Goal: Task Accomplishment & Management: Manage account settings

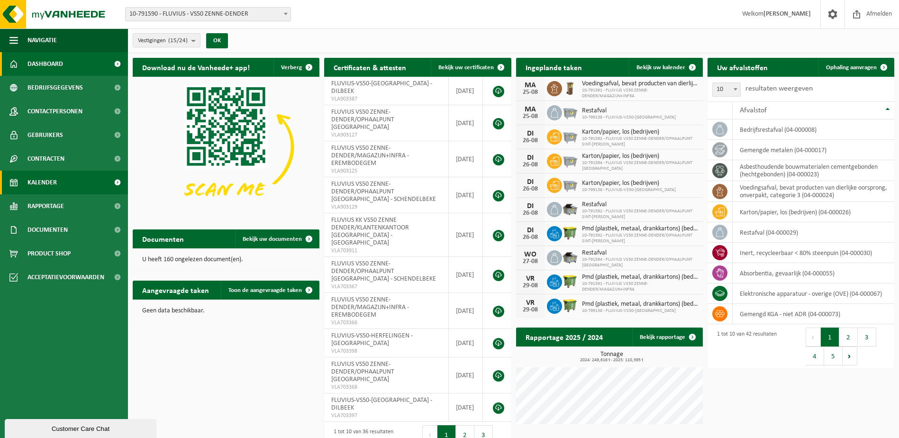
click at [44, 179] on span "Kalender" at bounding box center [41, 183] width 29 height 24
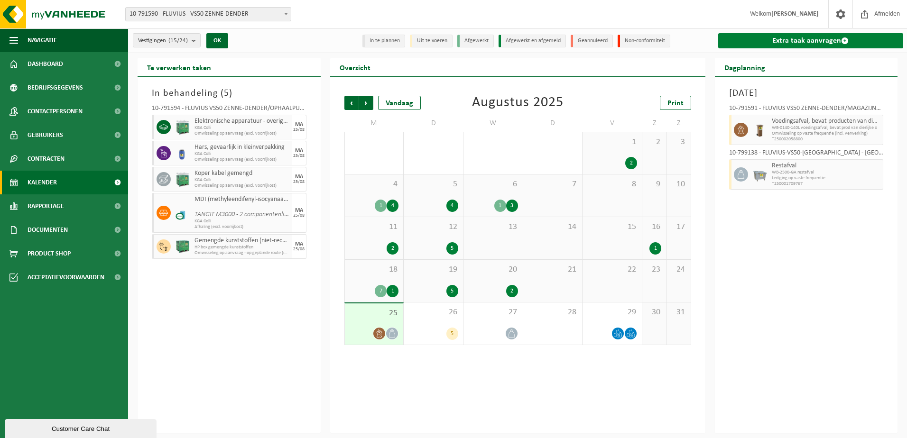
click at [789, 41] on link "Extra taak aanvragen" at bounding box center [810, 40] width 185 height 15
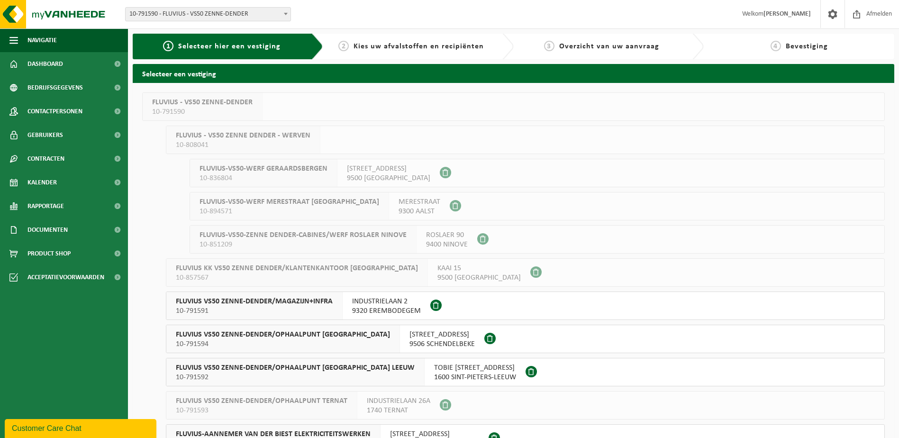
click at [281, 300] on span "FLUVIUS VS50 ZENNE-DENDER/MAGAZIJN+INFRA" at bounding box center [254, 301] width 157 height 9
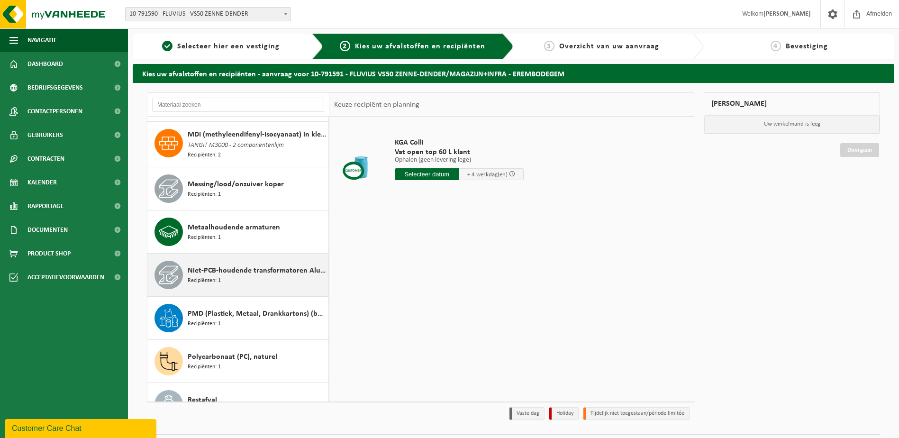
click at [212, 276] on span "Recipiënten: 1" at bounding box center [204, 280] width 33 height 9
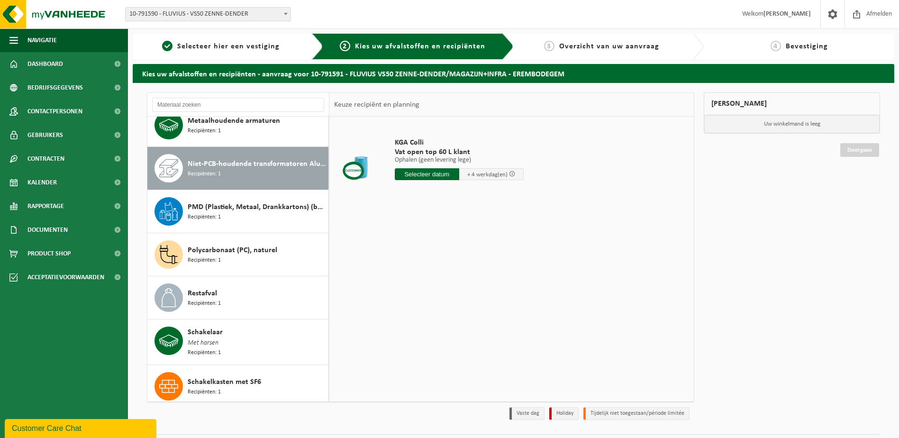
scroll to position [1036, 0]
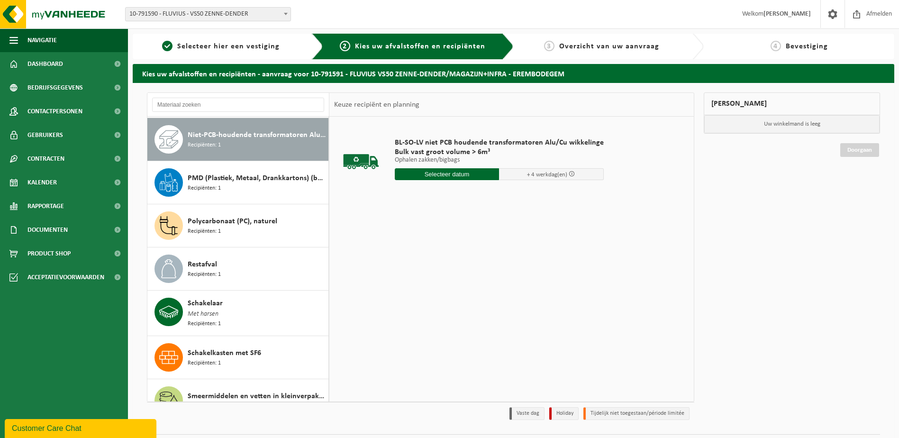
click at [446, 176] on input "text" at bounding box center [447, 174] width 105 height 12
click at [421, 289] on div "26" at bounding box center [420, 288] width 17 height 15
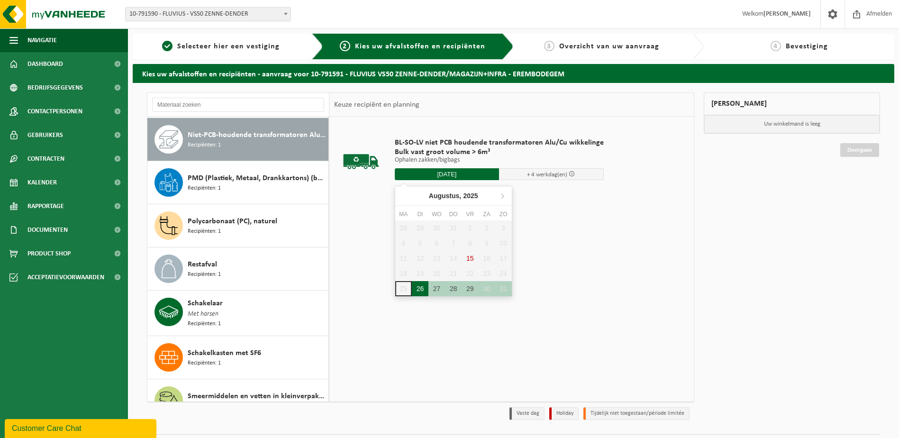
type input "Van [DATE]"
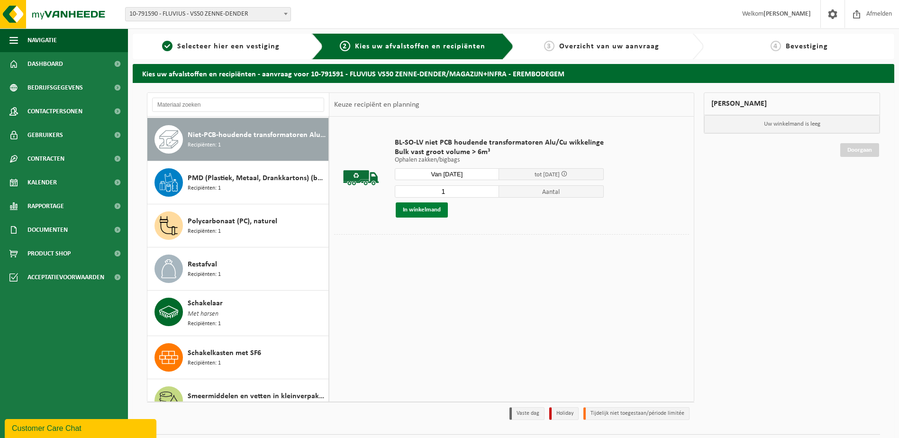
click at [425, 210] on button "In winkelmand" at bounding box center [422, 209] width 52 height 15
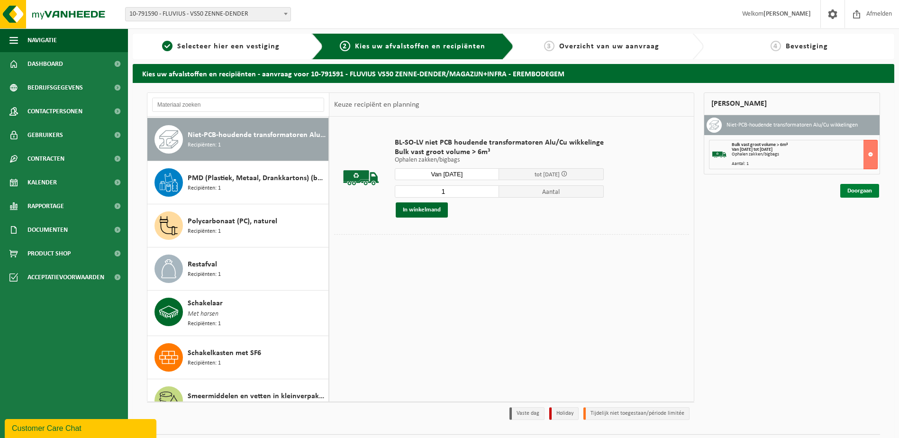
click at [861, 189] on link "Doorgaan" at bounding box center [860, 191] width 39 height 14
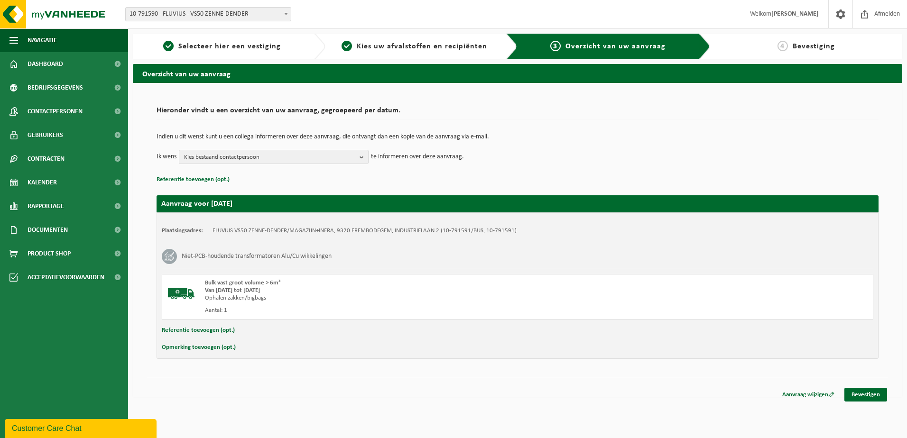
click at [191, 333] on button "Referentie toevoegen (opt.)" at bounding box center [198, 330] width 73 height 12
click at [224, 332] on input "text" at bounding box center [535, 331] width 655 height 14
type input "ID 47520 250kVA Sn 9011328"
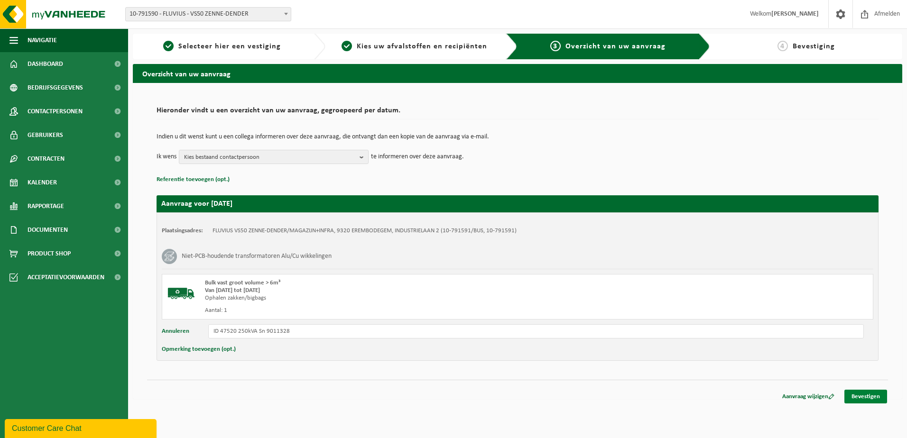
click at [872, 394] on link "Bevestigen" at bounding box center [865, 397] width 43 height 14
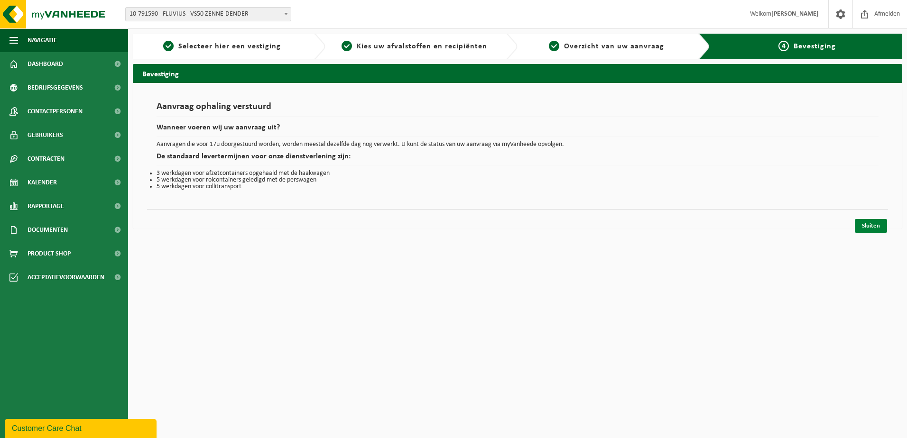
click at [873, 223] on link "Sluiten" at bounding box center [870, 226] width 32 height 14
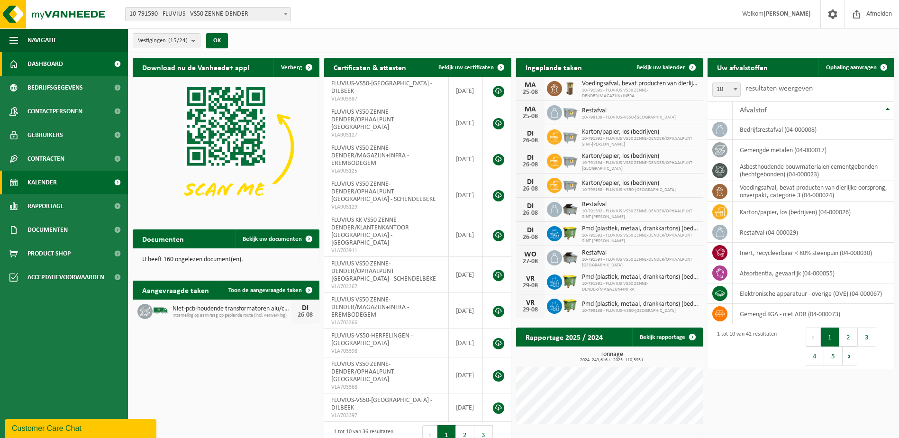
click at [58, 184] on link "Kalender" at bounding box center [64, 183] width 128 height 24
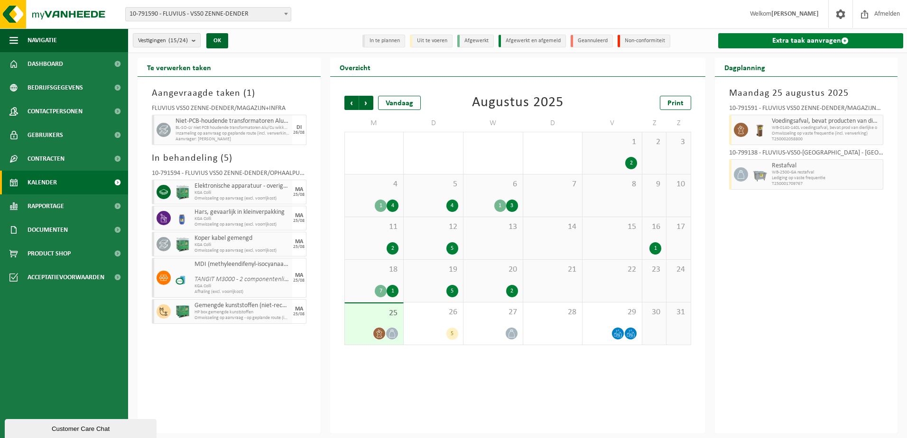
click at [824, 43] on link "Extra taak aanvragen" at bounding box center [810, 40] width 185 height 15
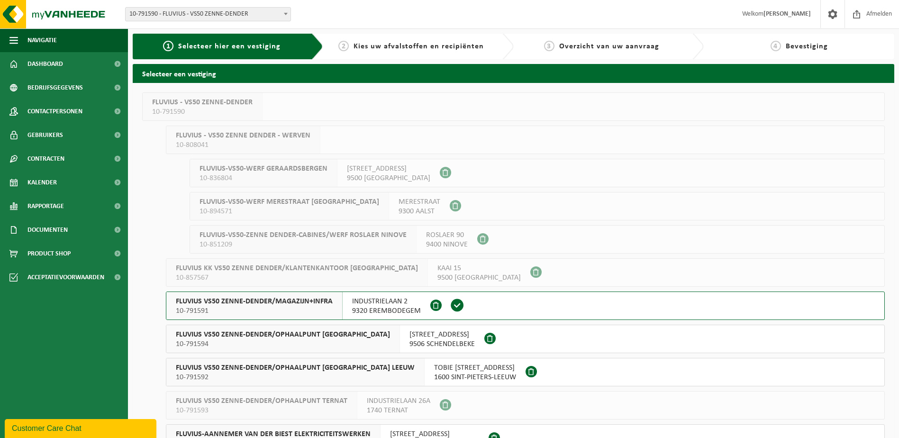
click at [261, 302] on span "FLUVIUS VS50 ZENNE-DENDER/MAGAZIJN+INFRA" at bounding box center [254, 301] width 157 height 9
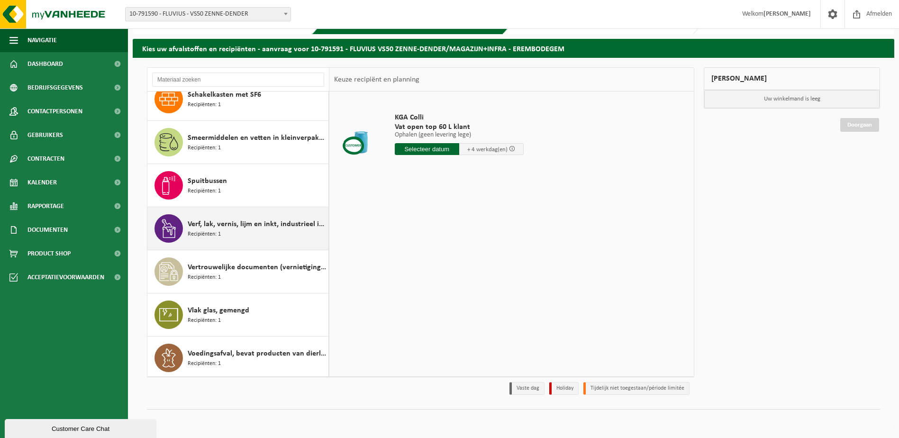
scroll to position [938, 0]
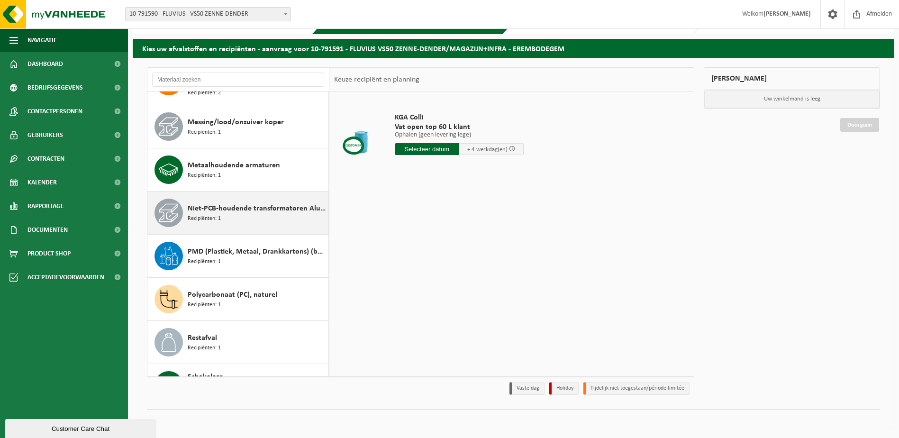
click at [212, 209] on span "Niet-PCB-houdende transformatoren Alu/Cu wikkelingen" at bounding box center [257, 208] width 138 height 11
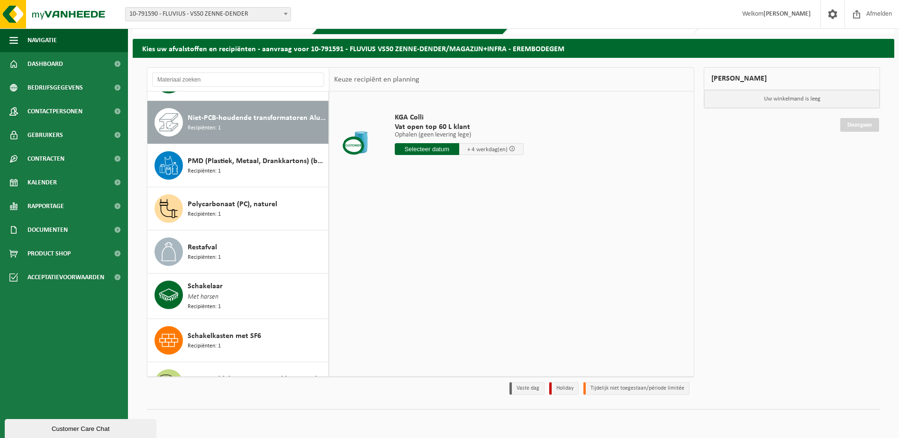
scroll to position [1036, 0]
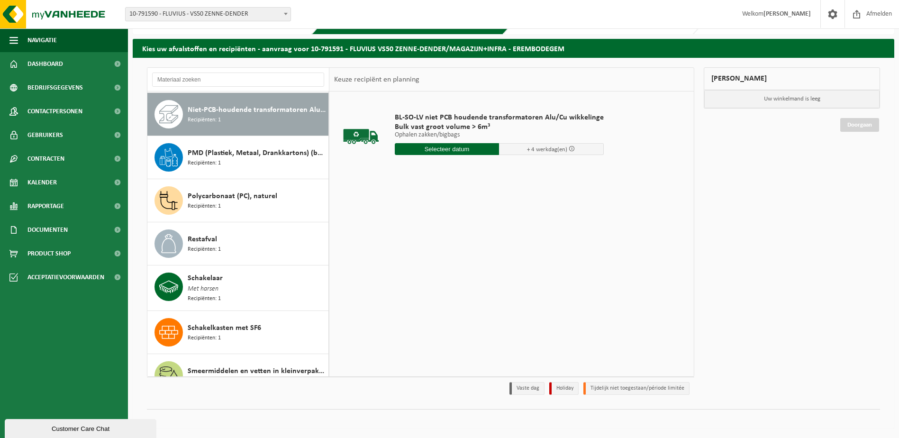
click at [446, 153] on input "text" at bounding box center [447, 149] width 105 height 12
click at [419, 269] on div "26" at bounding box center [420, 263] width 17 height 15
type input "Van 2025-08-26"
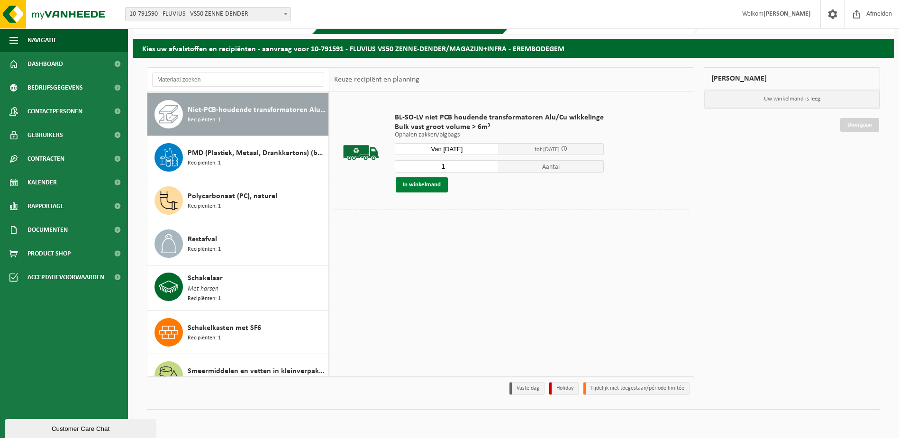
drag, startPoint x: 431, startPoint y: 186, endPoint x: 440, endPoint y: 183, distance: 9.4
click at [431, 185] on button "In winkelmand" at bounding box center [422, 184] width 52 height 15
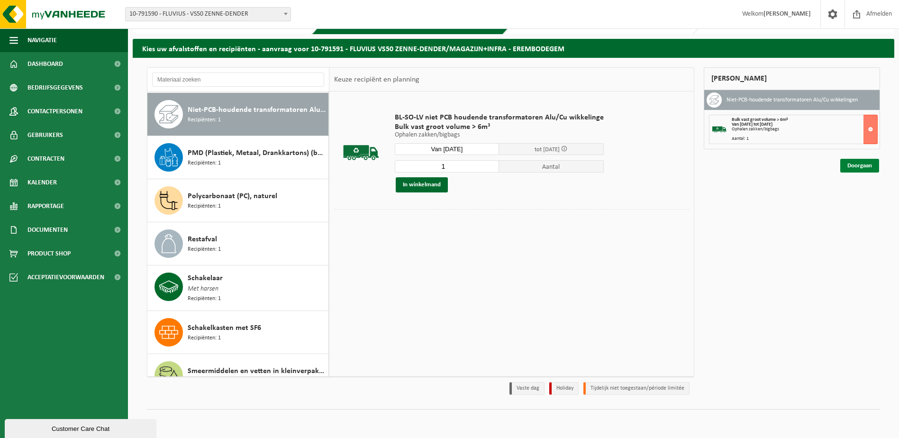
click at [861, 168] on link "Doorgaan" at bounding box center [860, 166] width 39 height 14
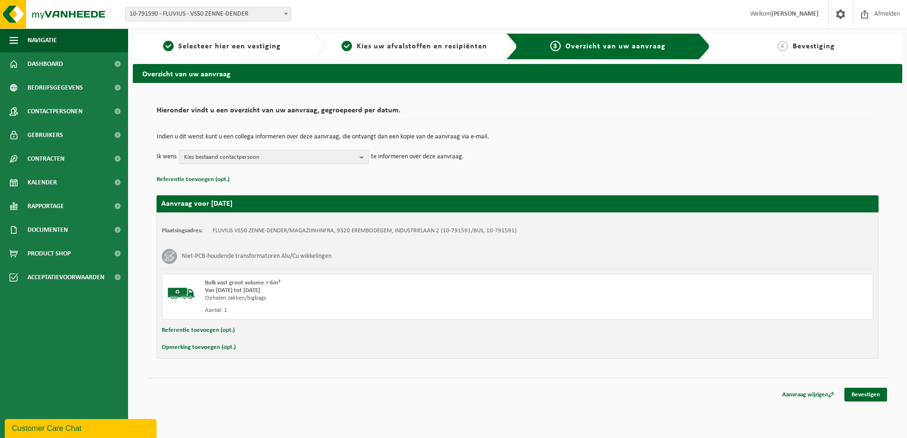
click at [199, 330] on button "Referentie toevoegen (opt.)" at bounding box center [198, 330] width 73 height 12
click at [235, 332] on input "text" at bounding box center [535, 331] width 655 height 14
type input "ID 51630 250kVA Sn 51378"
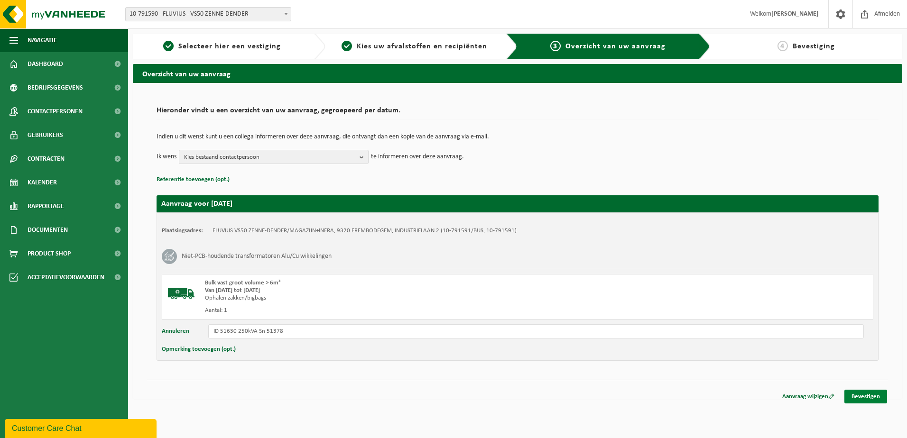
click at [871, 395] on link "Bevestigen" at bounding box center [865, 397] width 43 height 14
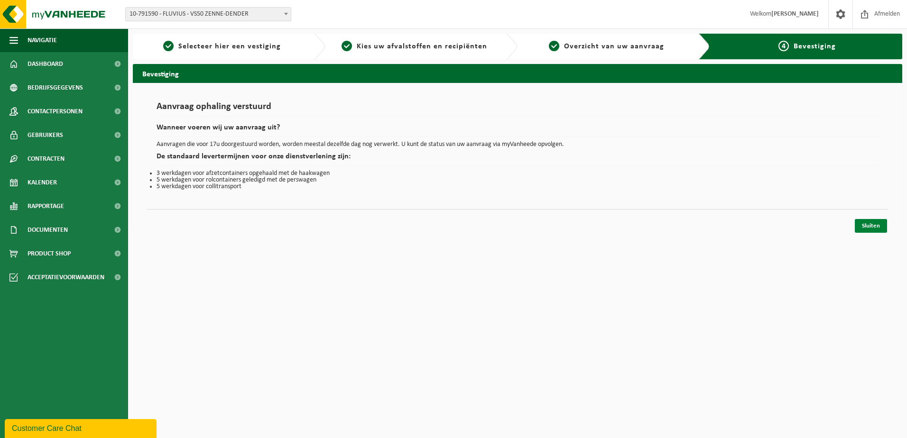
click at [876, 228] on link "Sluiten" at bounding box center [870, 226] width 32 height 14
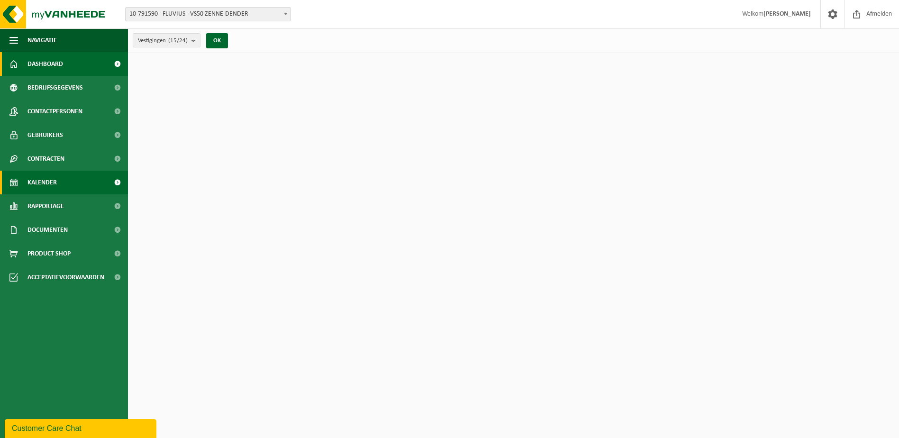
click at [56, 177] on span "Kalender" at bounding box center [41, 183] width 29 height 24
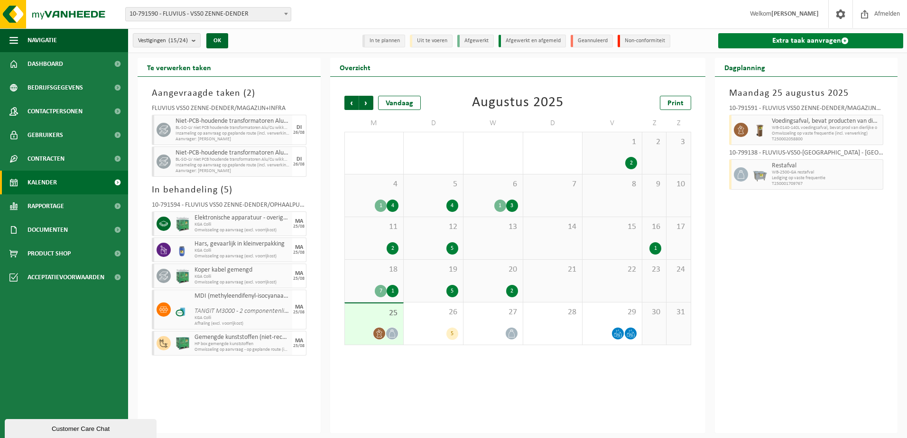
click at [777, 37] on link "Extra taak aanvragen" at bounding box center [810, 40] width 185 height 15
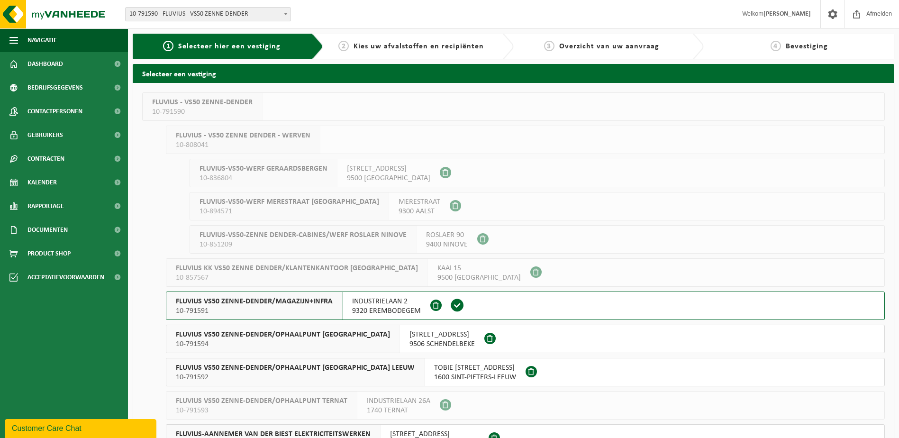
click at [303, 302] on span "FLUVIUS VS50 ZENNE-DENDER/MAGAZIJN+INFRA" at bounding box center [254, 301] width 157 height 9
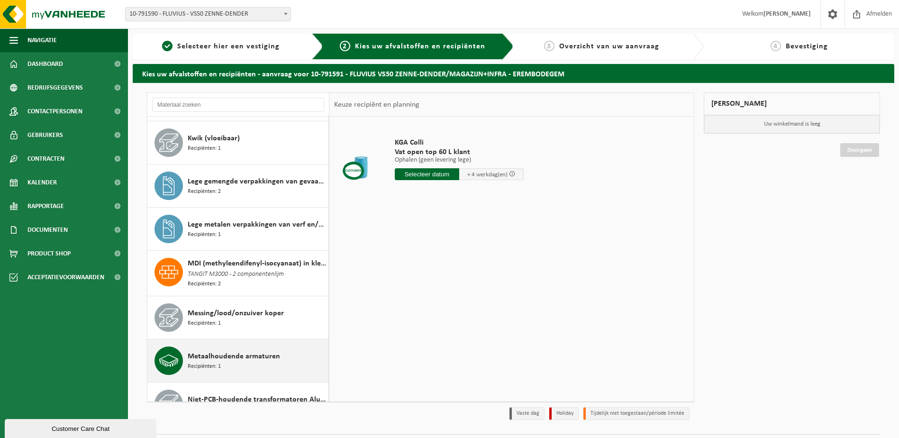
scroll to position [901, 0]
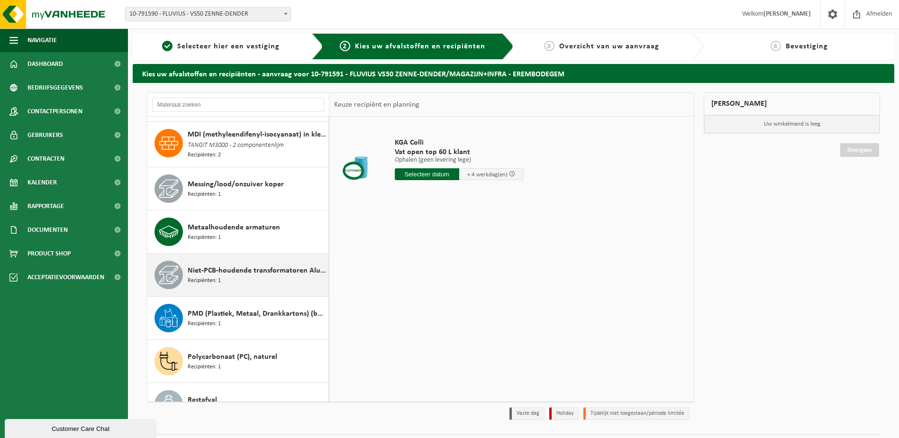
click at [213, 278] on span "Recipiënten: 1" at bounding box center [204, 280] width 33 height 9
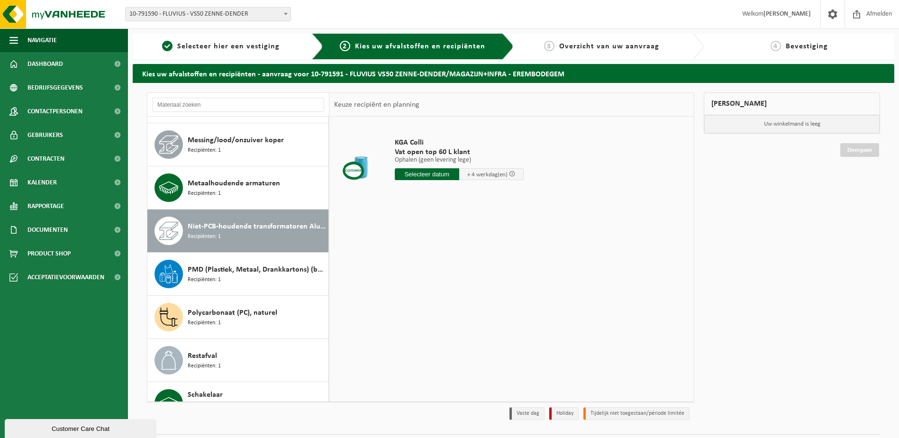
scroll to position [1036, 0]
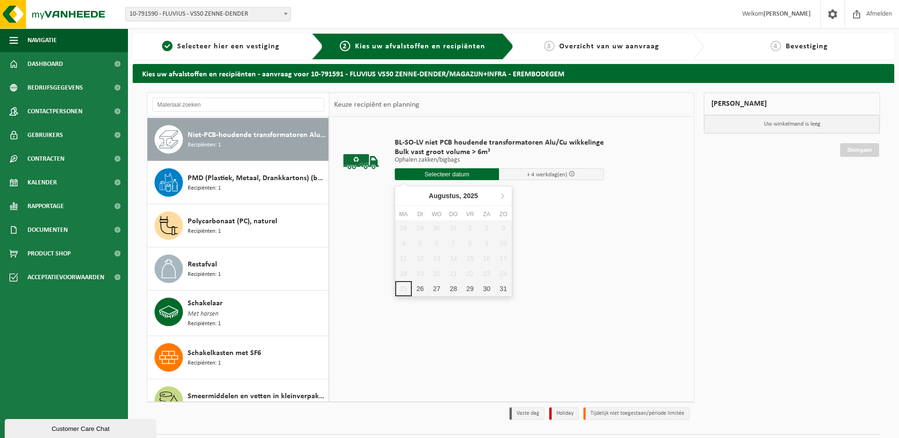
click at [422, 174] on input "text" at bounding box center [447, 174] width 105 height 12
click at [416, 287] on div "26" at bounding box center [420, 288] width 17 height 15
type input "Van 2025-08-26"
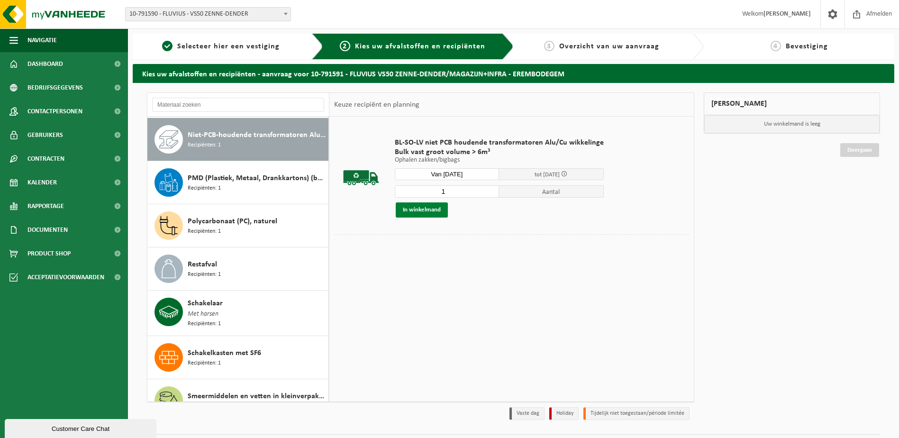
click at [414, 212] on button "In winkelmand" at bounding box center [422, 209] width 52 height 15
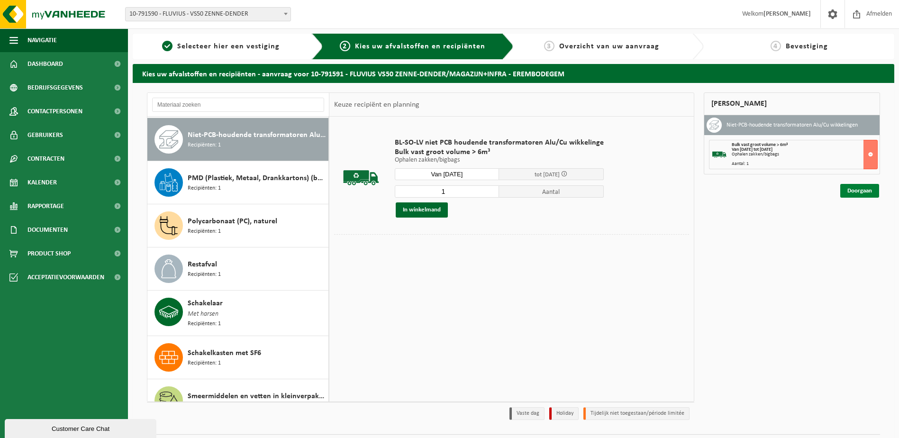
click at [854, 192] on link "Doorgaan" at bounding box center [860, 191] width 39 height 14
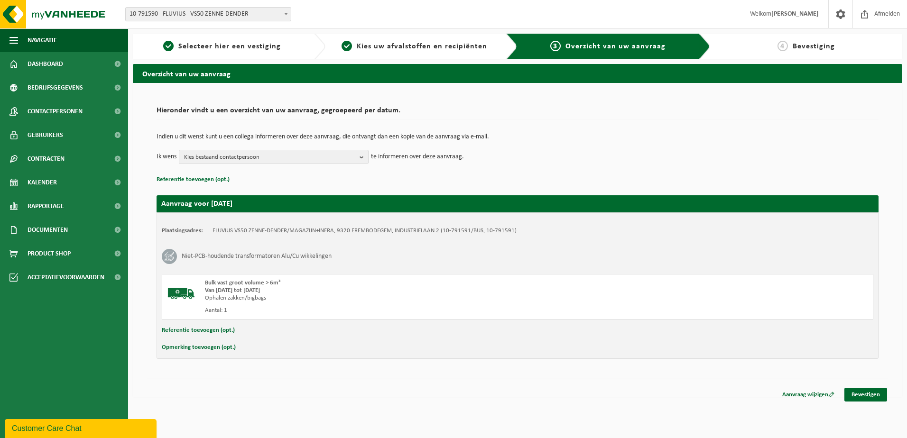
click at [199, 330] on button "Referentie toevoegen (opt.)" at bounding box center [198, 330] width 73 height 12
click at [218, 332] on input "text" at bounding box center [535, 331] width 655 height 14
type input "ID 61238 250 kVA 0013397"
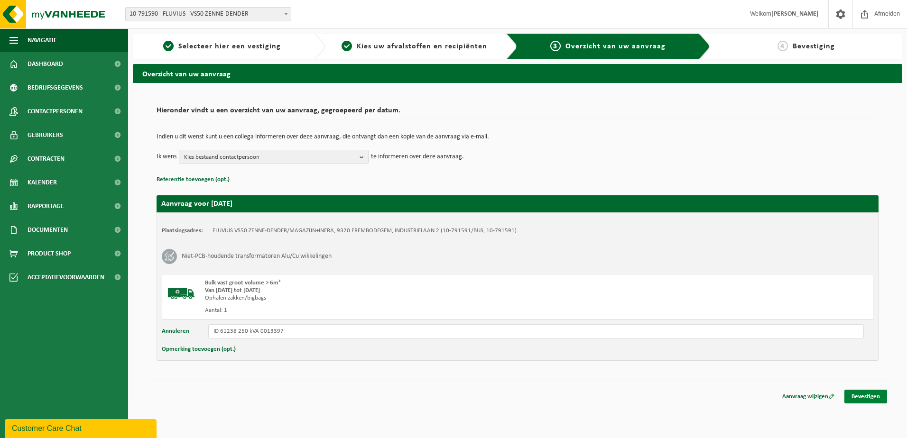
click at [875, 394] on link "Bevestigen" at bounding box center [865, 397] width 43 height 14
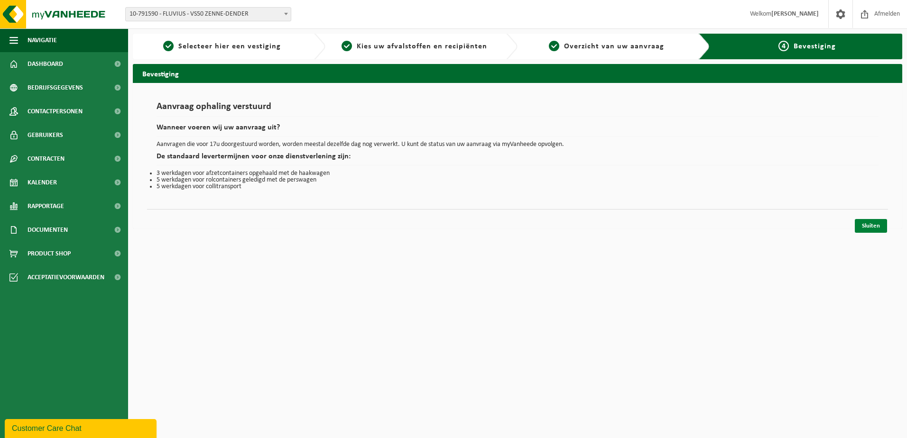
click at [880, 229] on link "Sluiten" at bounding box center [870, 226] width 32 height 14
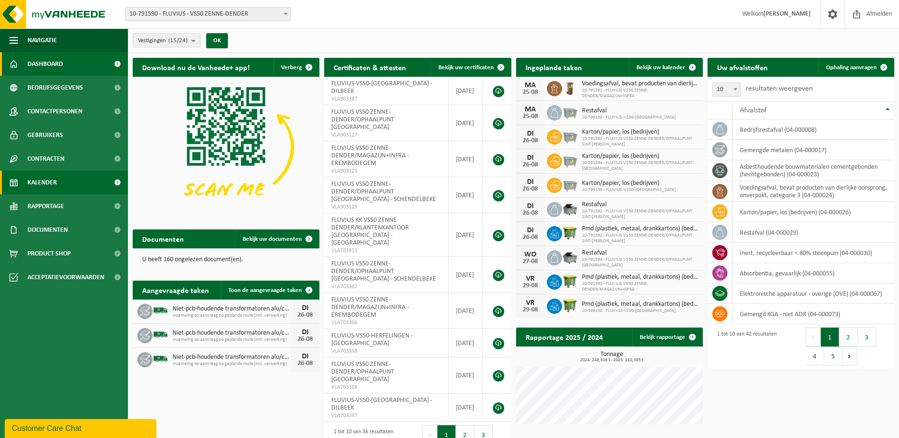
click at [57, 188] on link "Kalender" at bounding box center [64, 183] width 128 height 24
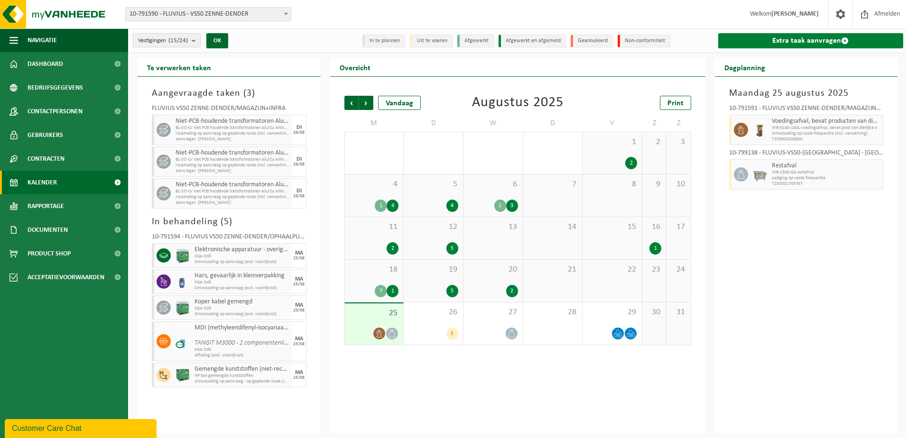
click at [807, 40] on link "Extra taak aanvragen" at bounding box center [810, 40] width 185 height 15
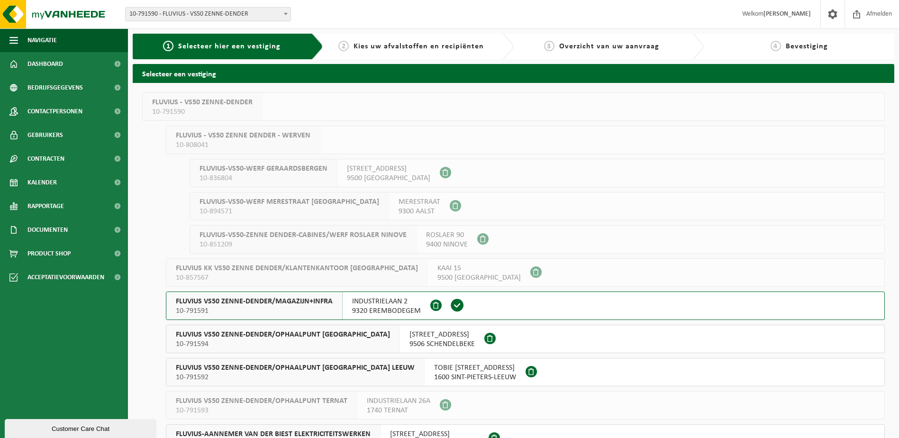
click at [237, 312] on span "10-791591" at bounding box center [254, 310] width 157 height 9
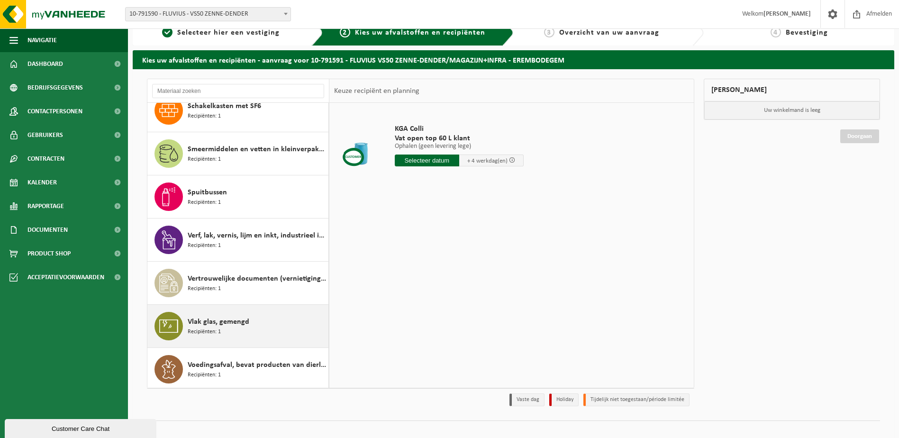
scroll to position [25, 0]
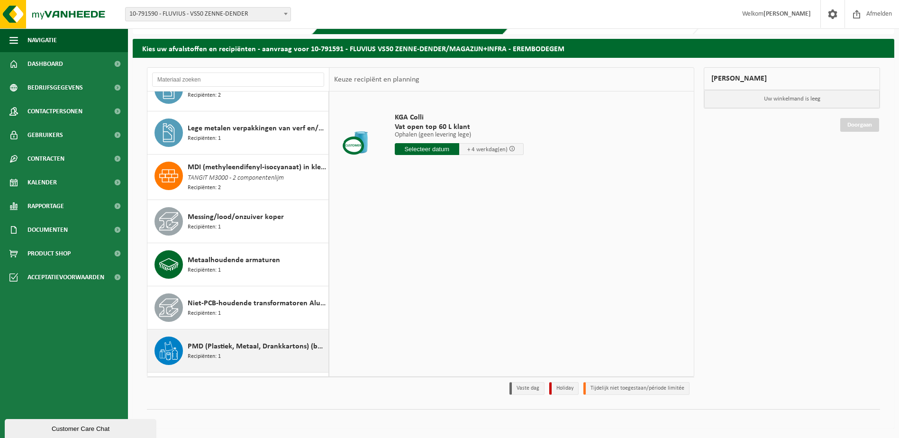
click at [210, 349] on span "PMD (Plastiek, Metaal, Drankkartons) (bedrijven)" at bounding box center [257, 346] width 138 height 11
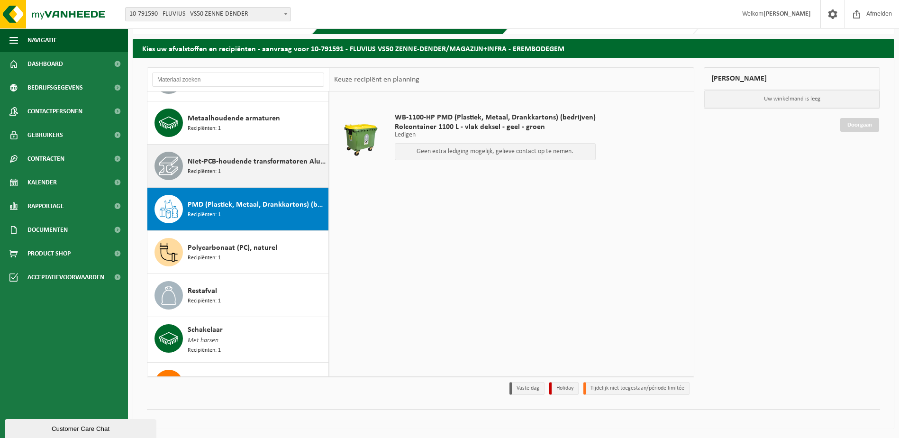
click at [209, 160] on span "Niet-PCB-houdende transformatoren Alu/Cu wikkelingen" at bounding box center [257, 161] width 138 height 11
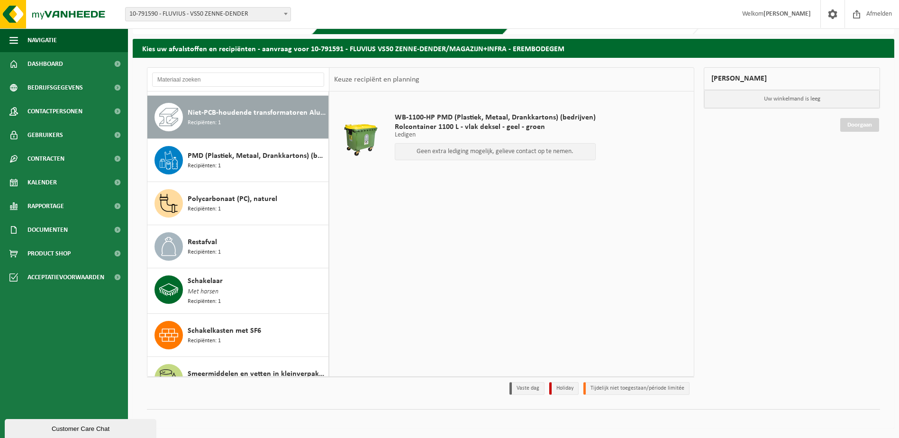
scroll to position [1036, 0]
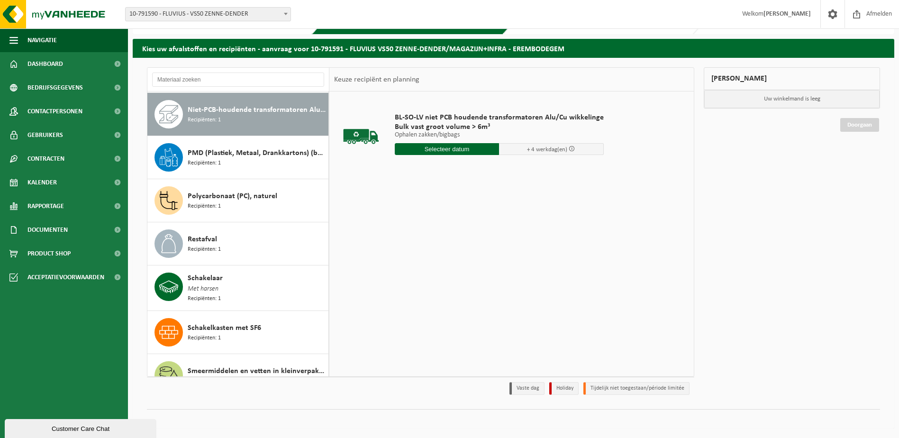
click at [470, 146] on input "text" at bounding box center [447, 149] width 105 height 12
click at [420, 262] on div "26" at bounding box center [420, 263] width 17 height 15
type input "Van 2025-08-26"
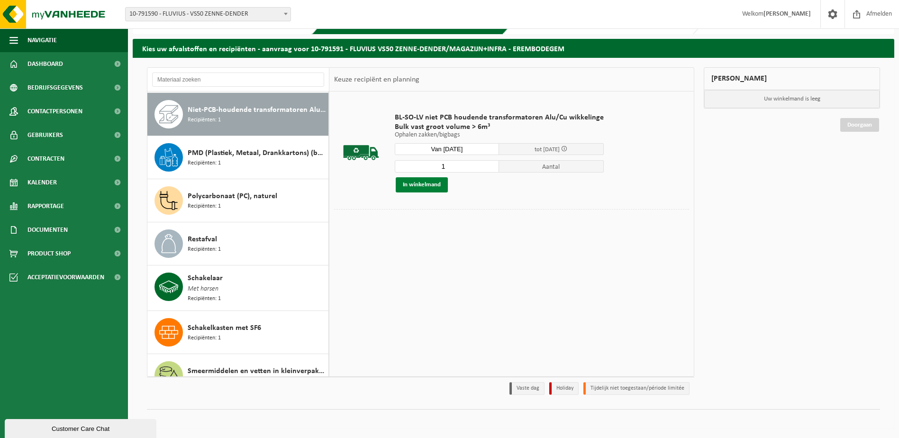
click at [432, 186] on button "In winkelmand" at bounding box center [422, 184] width 52 height 15
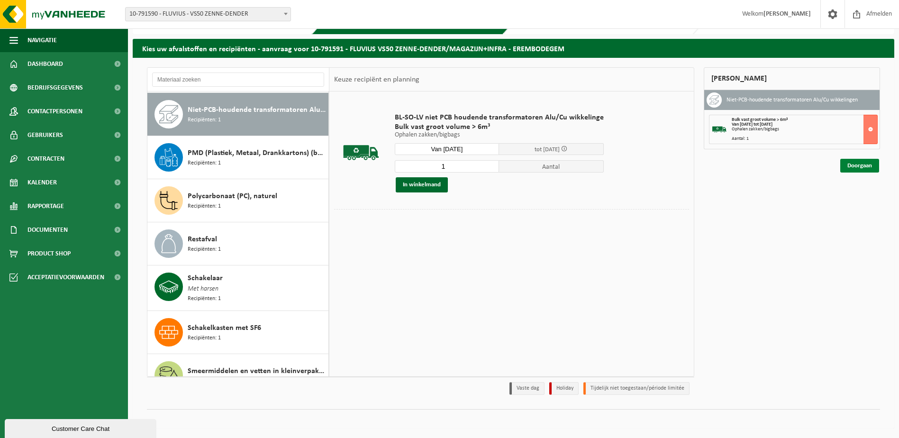
click at [852, 164] on link "Doorgaan" at bounding box center [860, 166] width 39 height 14
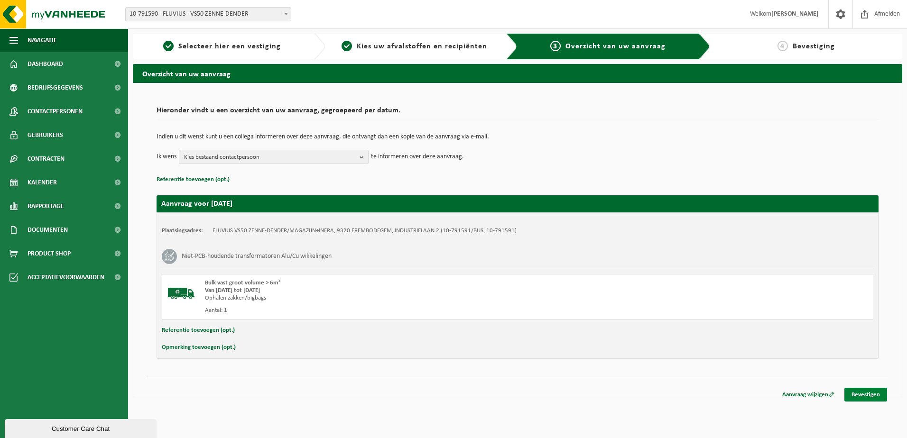
click at [865, 394] on link "Bevestigen" at bounding box center [865, 395] width 43 height 14
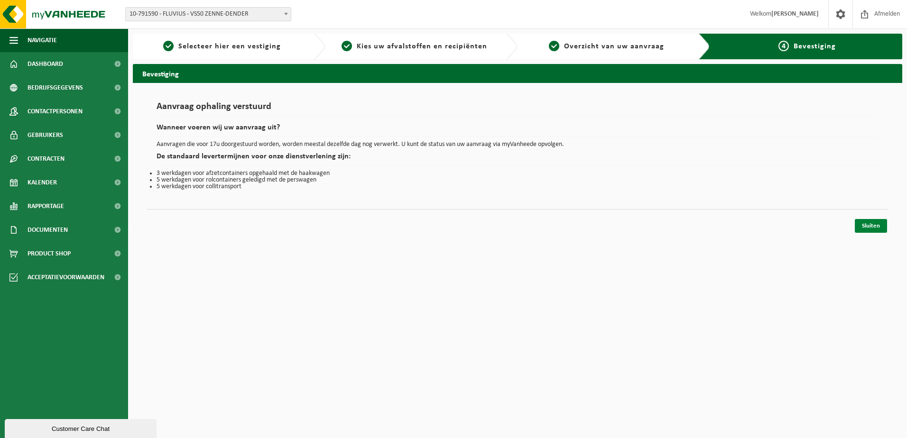
click at [876, 228] on link "Sluiten" at bounding box center [870, 226] width 32 height 14
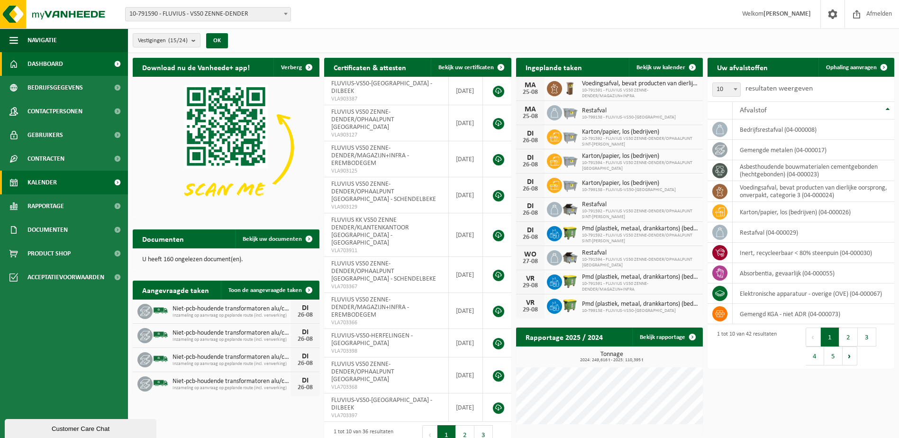
click at [51, 181] on span "Kalender" at bounding box center [41, 183] width 29 height 24
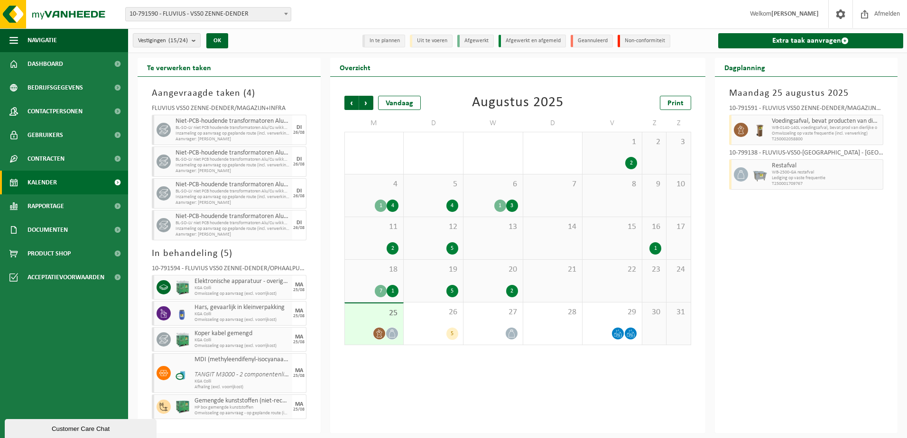
click at [164, 221] on icon at bounding box center [163, 225] width 9 height 9
click at [160, 223] on icon at bounding box center [163, 225] width 9 height 8
drag, startPoint x: 152, startPoint y: 223, endPoint x: 293, endPoint y: 249, distance: 143.8
click at [293, 249] on h3 "In behandeling ( 5 )" at bounding box center [229, 254] width 155 height 14
click at [179, 221] on span "BL-SO-LV niet PCB houdende transformatoren Alu/Cu wikkelinge" at bounding box center [232, 223] width 114 height 6
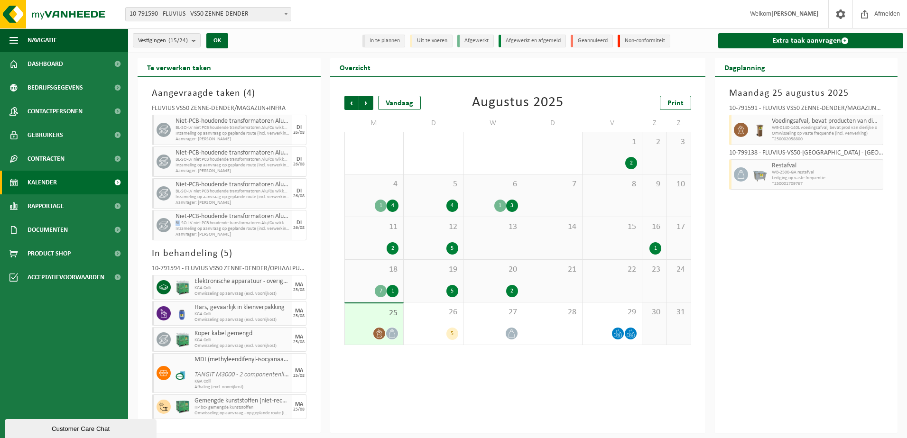
click at [179, 221] on span "BL-SO-LV niet PCB houdende transformatoren Alu/Cu wikkelinge" at bounding box center [232, 223] width 114 height 6
drag, startPoint x: 179, startPoint y: 221, endPoint x: 154, endPoint y: 227, distance: 25.9
click at [154, 228] on div at bounding box center [162, 225] width 21 height 30
drag, startPoint x: 159, startPoint y: 222, endPoint x: 352, endPoint y: 407, distance: 267.3
click at [357, 413] on div "Vorige Volgende Vandaag Augustus 2025 Print M D W D V Z Z 28 2 29 5 30 6 31 1 2…" at bounding box center [517, 255] width 375 height 357
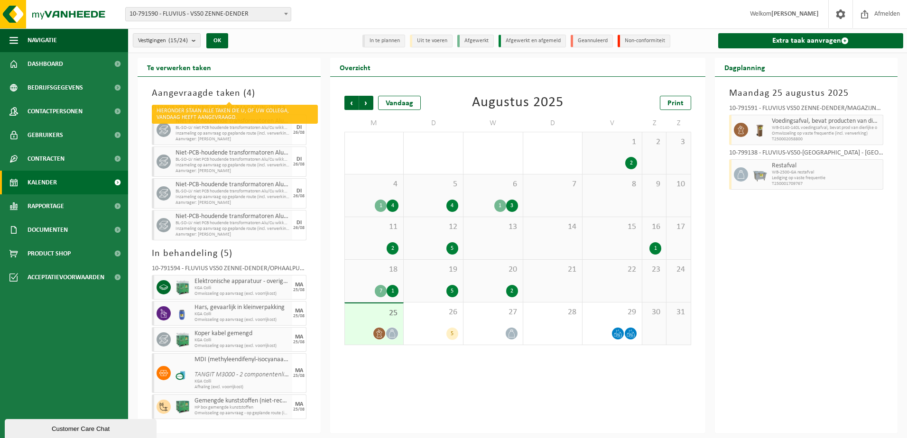
click at [183, 92] on h3 "Aangevraagde taken ( 4 )" at bounding box center [229, 93] width 155 height 14
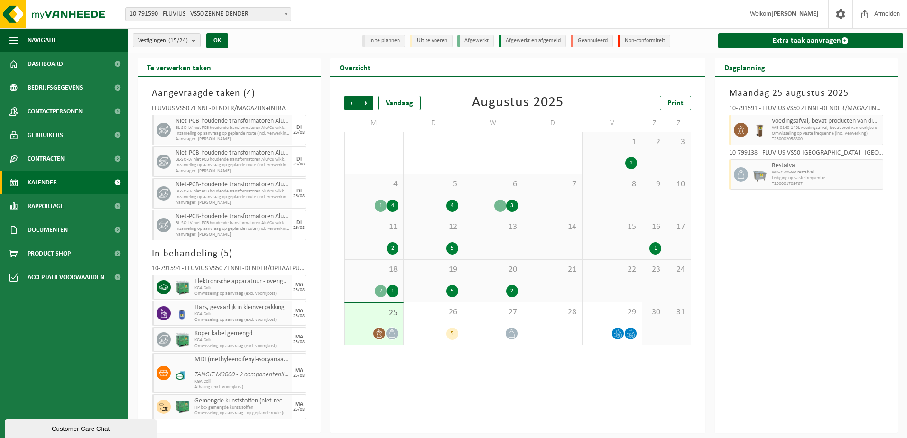
click at [229, 278] on span "Elektronische apparatuur - overige (OVE)" at bounding box center [241, 282] width 95 height 8
click at [814, 42] on link "Extra taak aanvragen" at bounding box center [810, 40] width 185 height 15
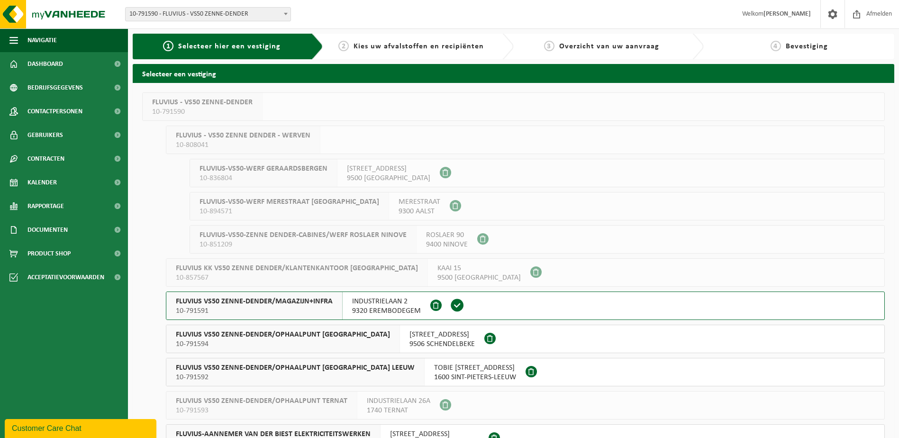
click at [229, 308] on span "10-791591" at bounding box center [254, 310] width 157 height 9
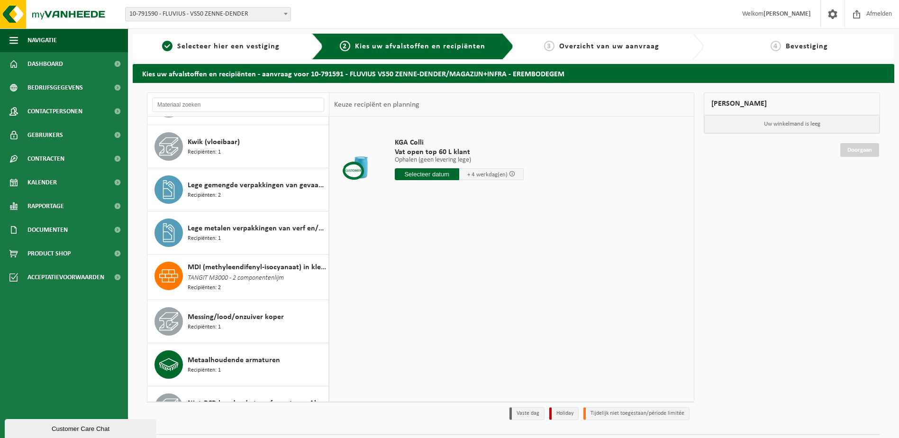
scroll to position [901, 0]
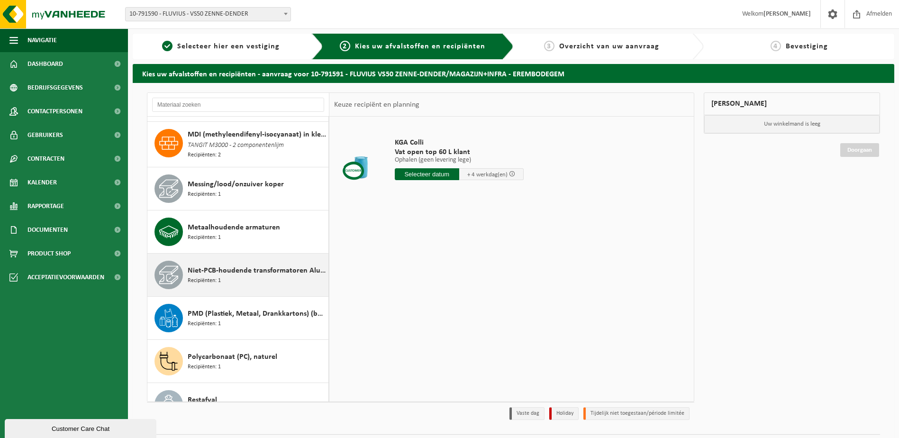
click at [227, 275] on div "Niet-PCB-houdende transformatoren Alu/Cu wikkelingen Recipiënten: 1" at bounding box center [257, 275] width 138 height 28
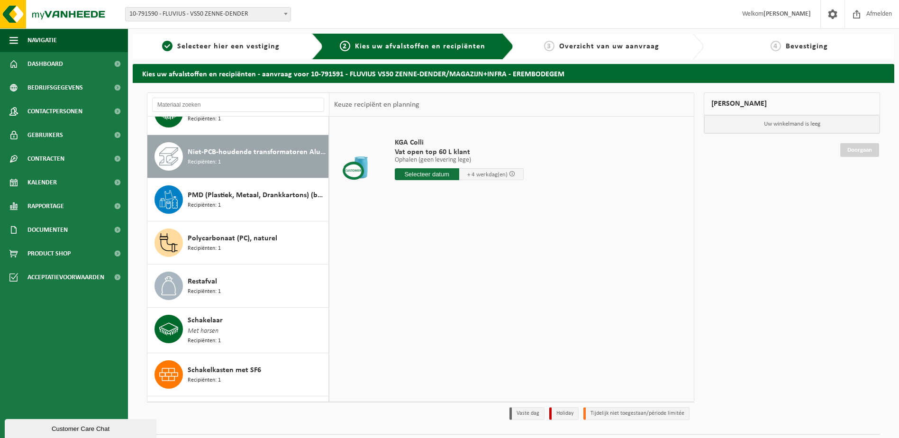
scroll to position [1036, 0]
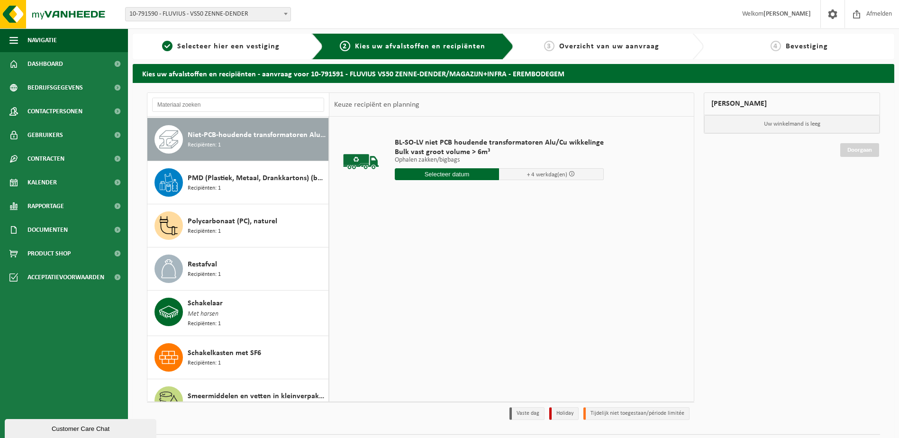
click at [440, 176] on input "text" at bounding box center [447, 174] width 105 height 12
click at [422, 289] on div "26" at bounding box center [420, 288] width 17 height 15
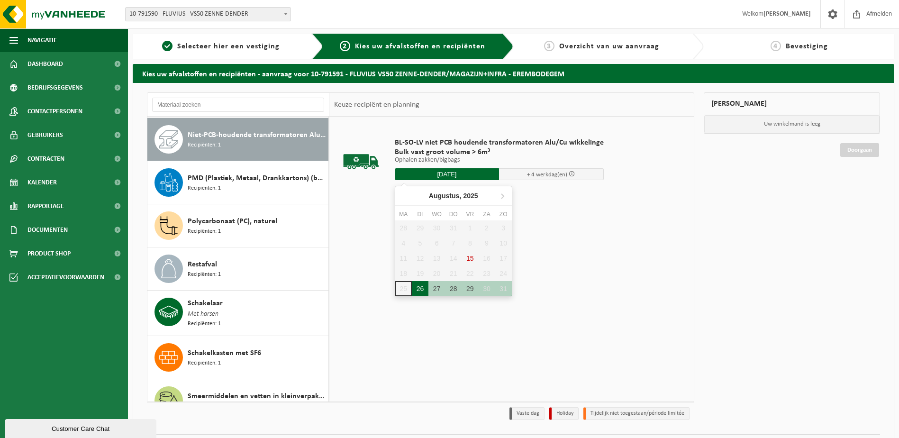
type input "Van 2025-08-26"
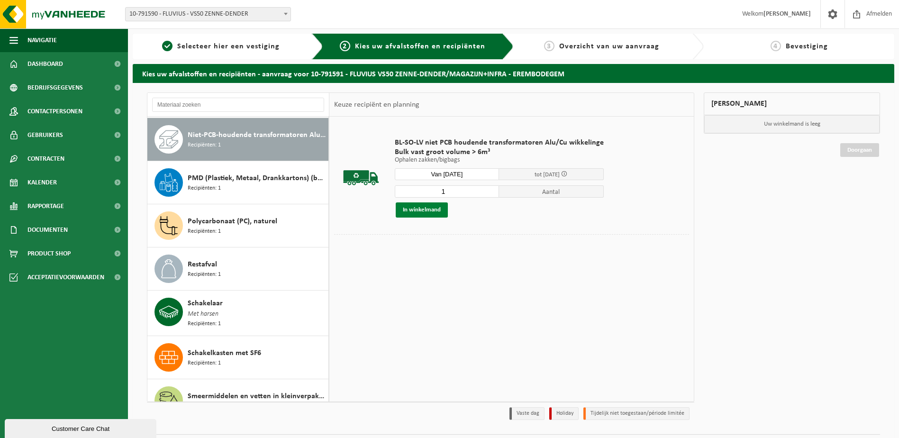
click at [422, 211] on button "In winkelmand" at bounding box center [422, 209] width 52 height 15
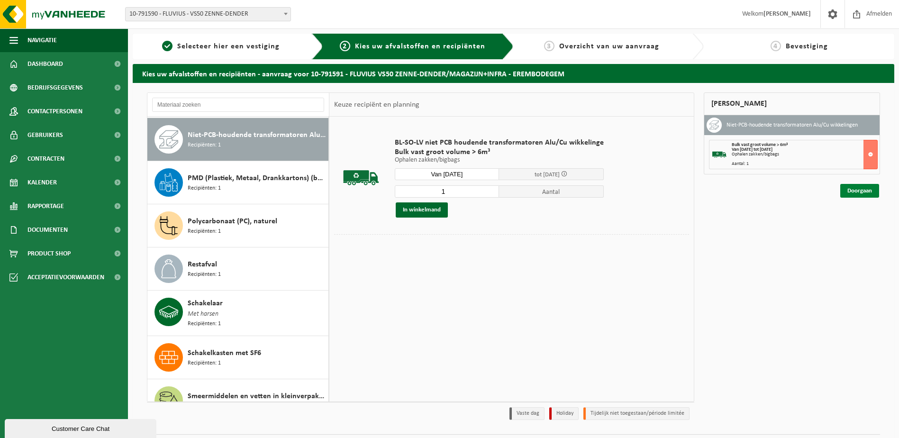
click at [869, 190] on link "Doorgaan" at bounding box center [860, 191] width 39 height 14
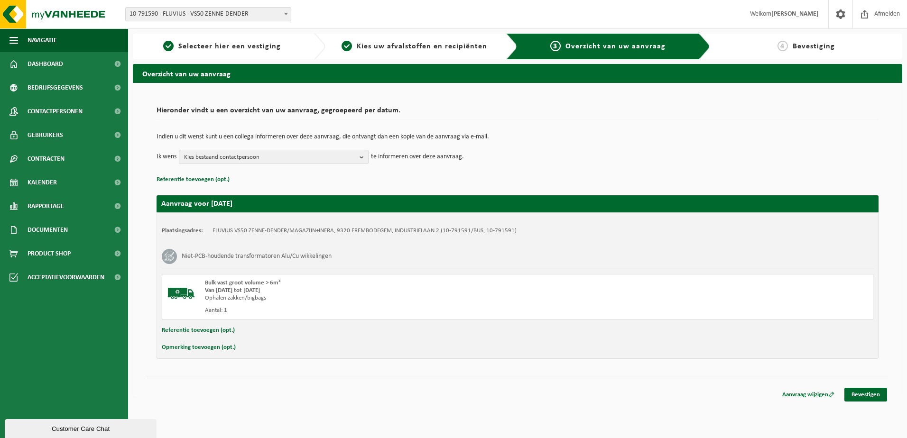
click at [201, 330] on button "Referentie toevoegen (opt.)" at bounding box center [198, 330] width 73 height 12
click at [224, 335] on input "text" at bounding box center [535, 331] width 655 height 14
type input "ID 7694 400kVA Sn 9314358"
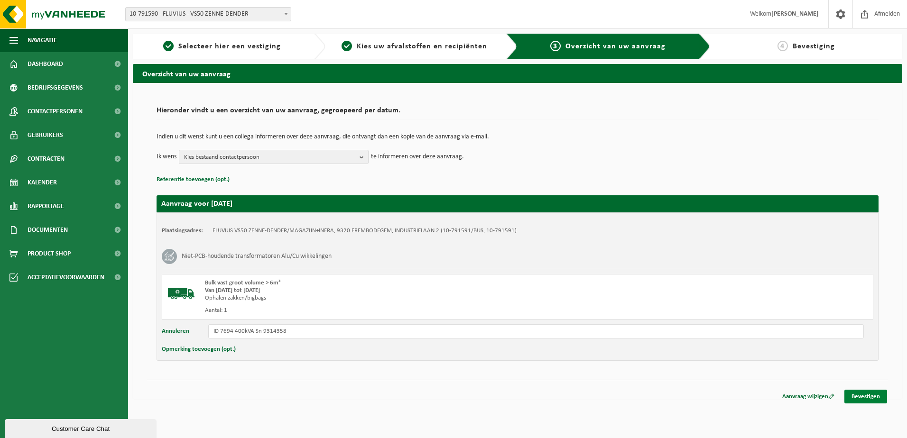
click at [870, 397] on link "Bevestigen" at bounding box center [865, 397] width 43 height 14
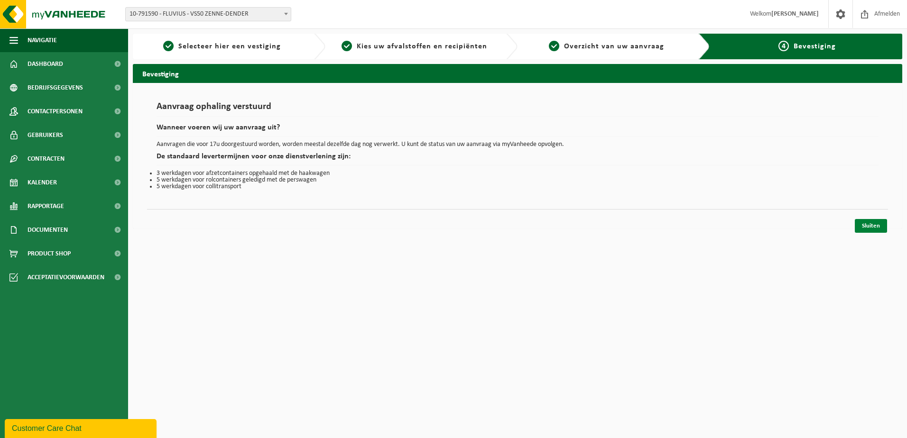
click at [870, 228] on link "Sluiten" at bounding box center [870, 226] width 32 height 14
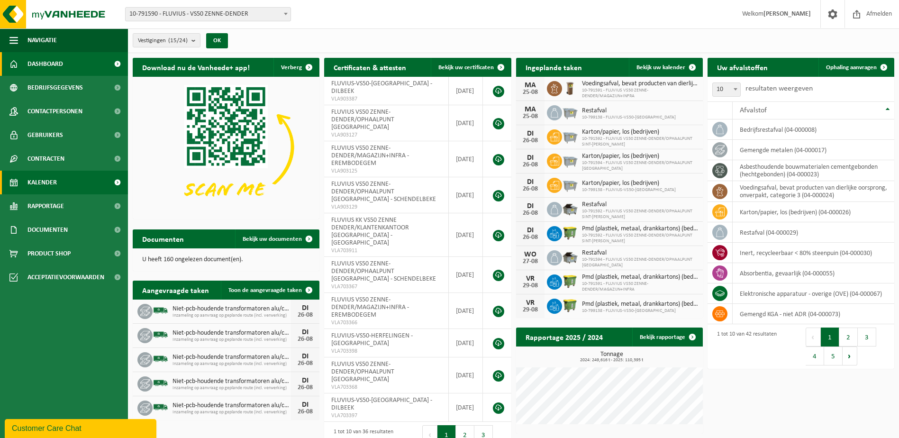
click at [48, 178] on span "Kalender" at bounding box center [41, 183] width 29 height 24
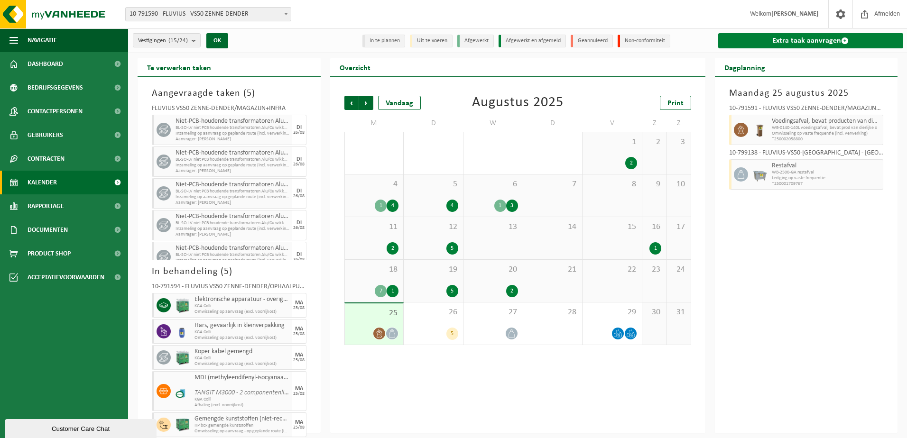
click at [851, 37] on link "Extra taak aanvragen" at bounding box center [810, 40] width 185 height 15
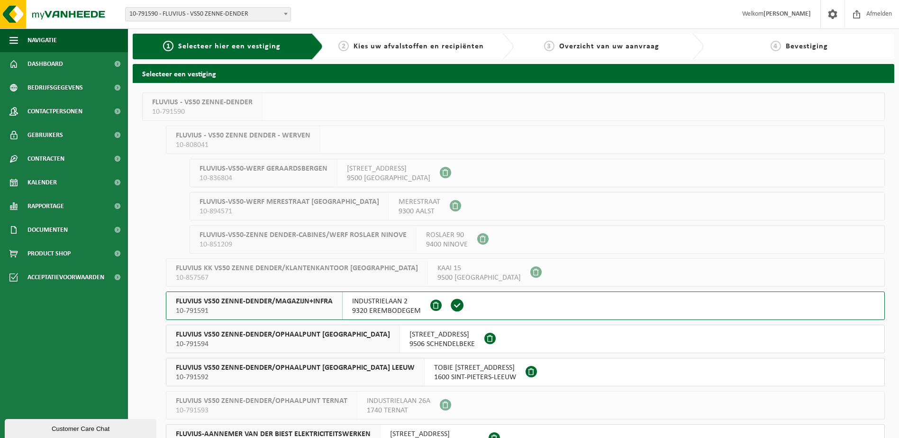
click at [284, 305] on span "FLUVIUS VS50 ZENNE-DENDER/MAGAZIJN+INFRA" at bounding box center [254, 301] width 157 height 9
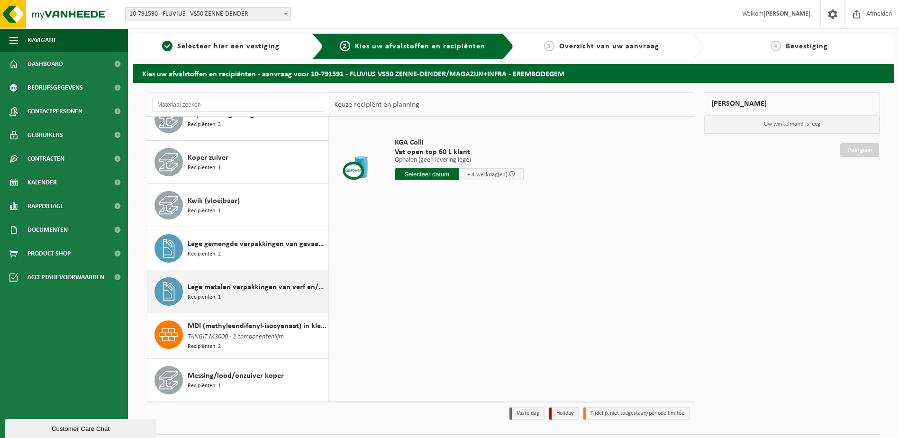
scroll to position [759, 0]
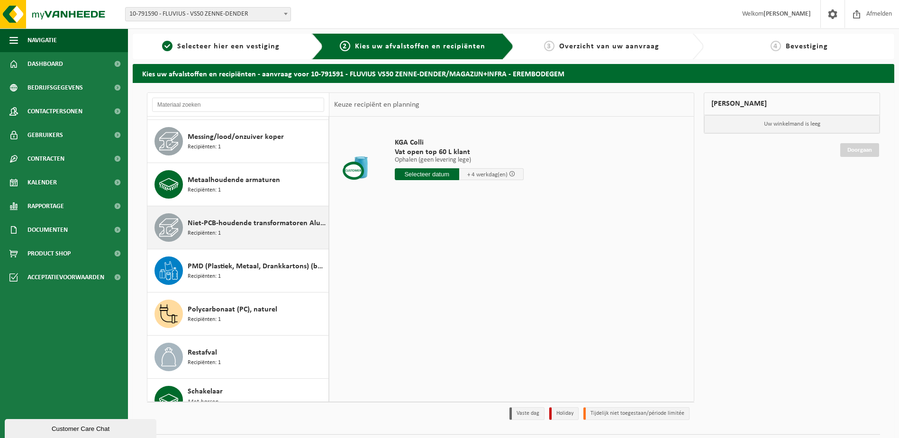
click at [210, 227] on span "Niet-PCB-houdende transformatoren Alu/Cu wikkelingen" at bounding box center [257, 223] width 138 height 11
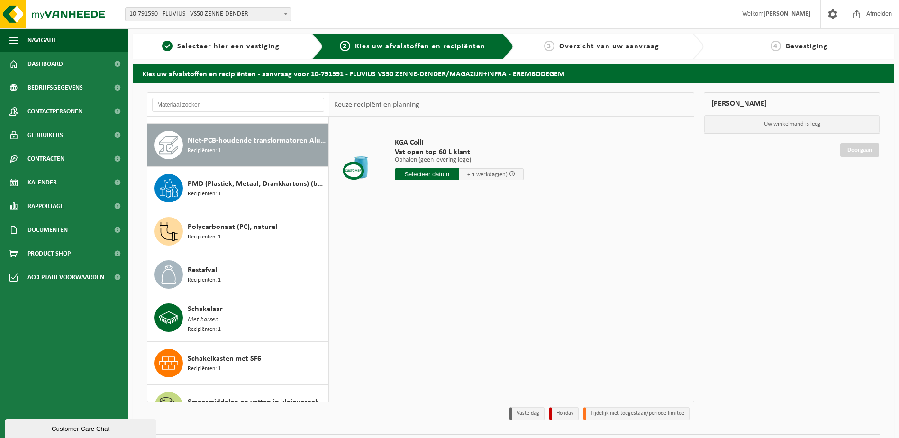
scroll to position [1036, 0]
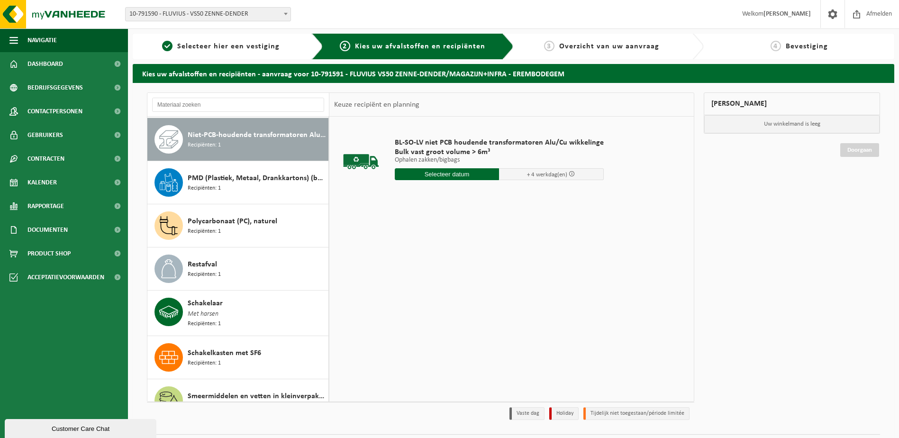
click at [444, 176] on input "text" at bounding box center [447, 174] width 105 height 12
click at [416, 290] on div "26" at bounding box center [420, 288] width 17 height 15
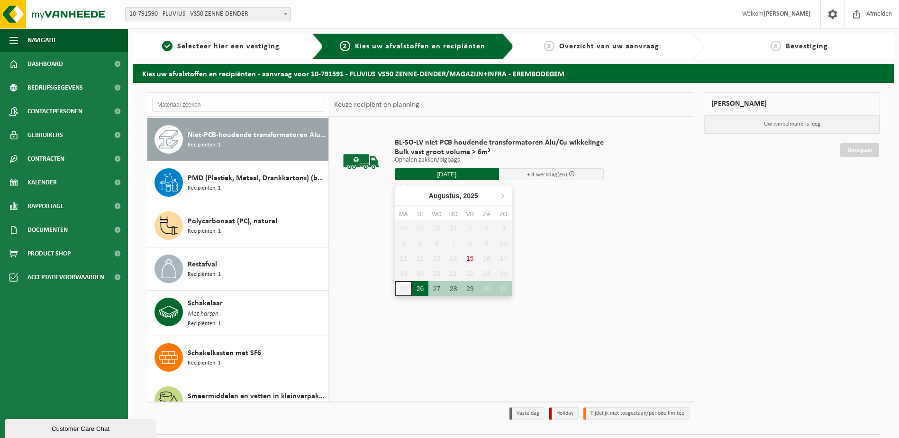
type input "Van 2025-08-26"
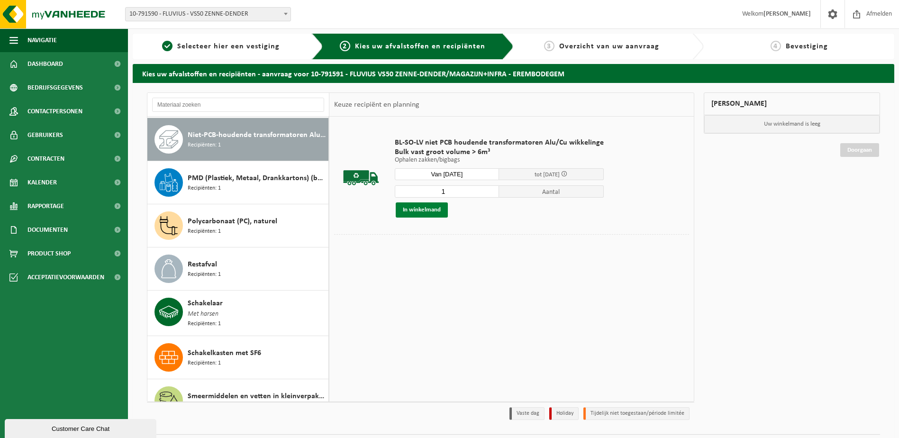
click at [410, 207] on button "In winkelmand" at bounding box center [422, 209] width 52 height 15
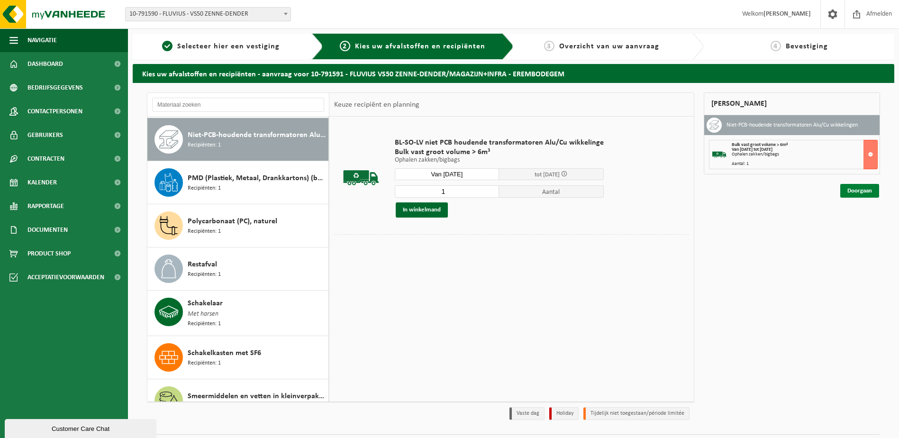
drag, startPoint x: 853, startPoint y: 194, endPoint x: 844, endPoint y: 194, distance: 9.0
click at [853, 194] on link "Doorgaan" at bounding box center [860, 191] width 39 height 14
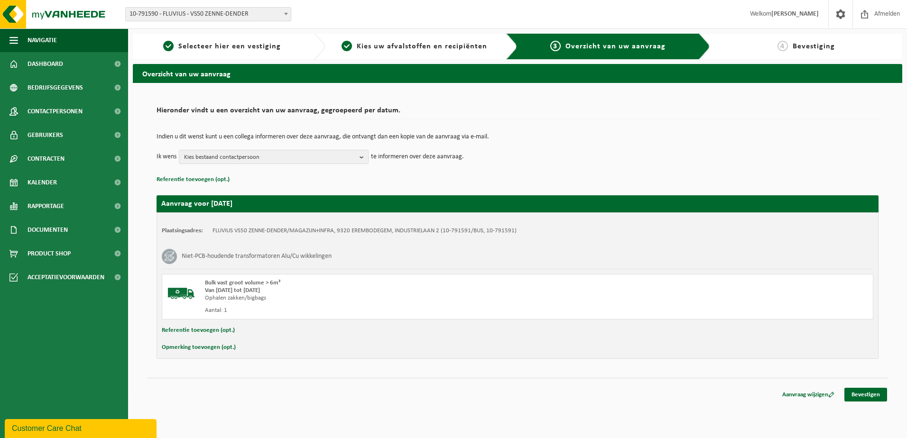
click at [201, 331] on button "Referentie toevoegen (opt.)" at bounding box center [198, 330] width 73 height 12
drag, startPoint x: 226, startPoint y: 330, endPoint x: 256, endPoint y: 326, distance: 30.1
click at [226, 331] on input "text" at bounding box center [535, 331] width 655 height 14
type input "ID 10522 250 kVA Sn 44/1EG25589-1"
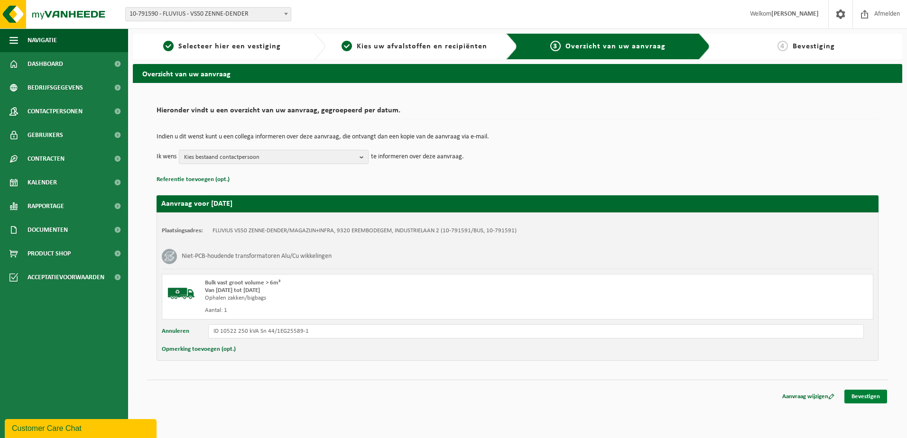
click at [868, 399] on link "Bevestigen" at bounding box center [865, 397] width 43 height 14
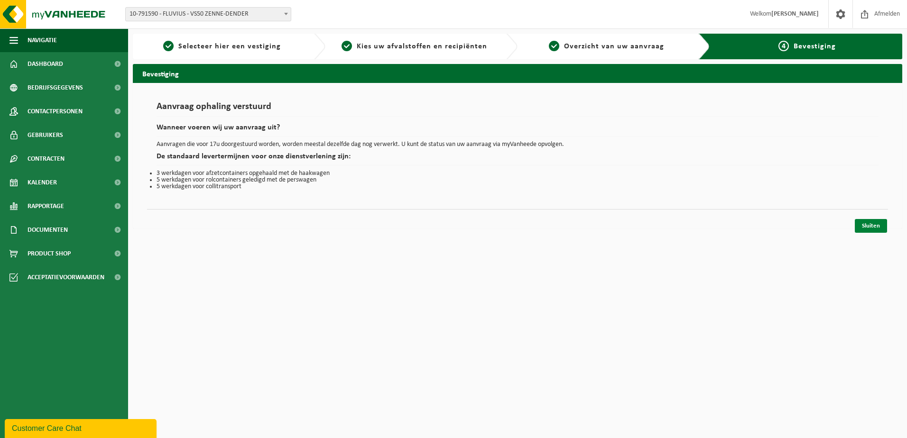
click at [876, 223] on link "Sluiten" at bounding box center [870, 226] width 32 height 14
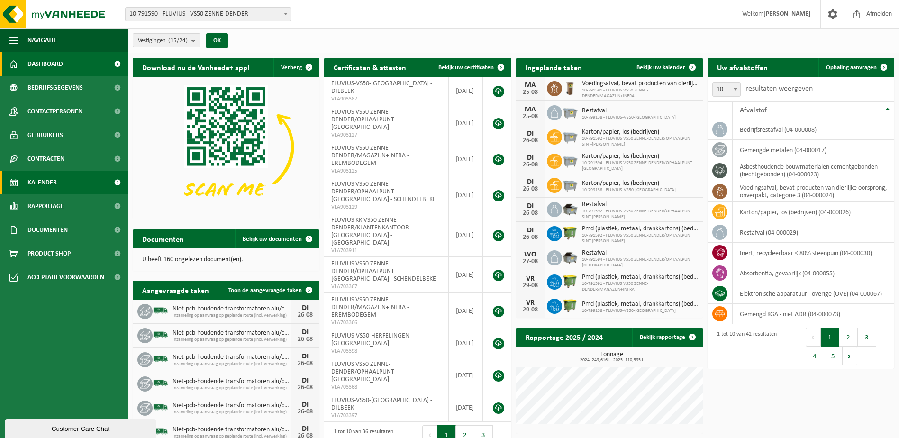
click at [39, 179] on span "Kalender" at bounding box center [41, 183] width 29 height 24
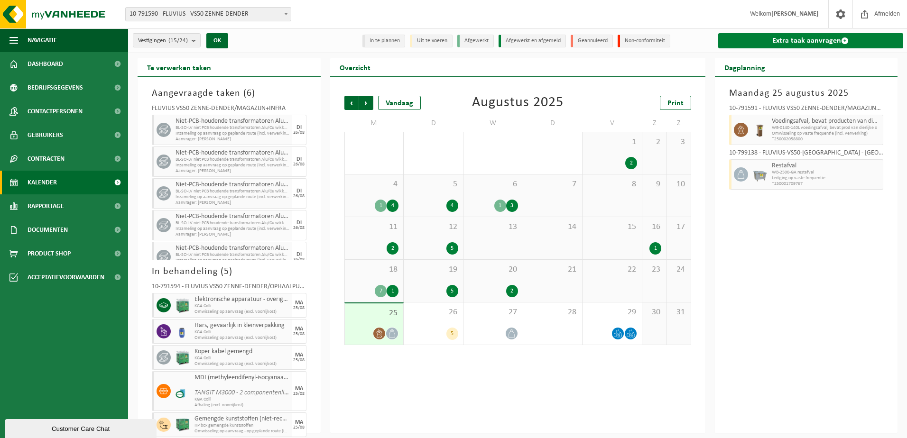
click at [799, 34] on link "Extra taak aanvragen" at bounding box center [810, 40] width 185 height 15
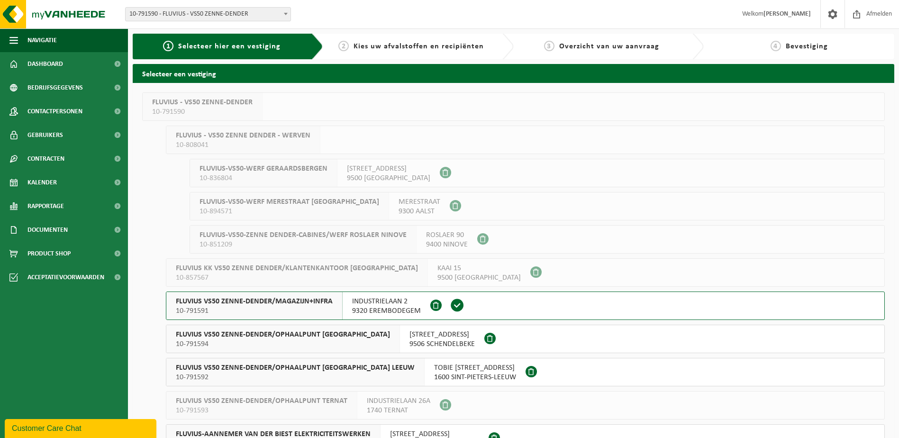
click at [233, 299] on span "FLUVIUS VS50 ZENNE-DENDER/MAGAZIJN+INFRA" at bounding box center [254, 301] width 157 height 9
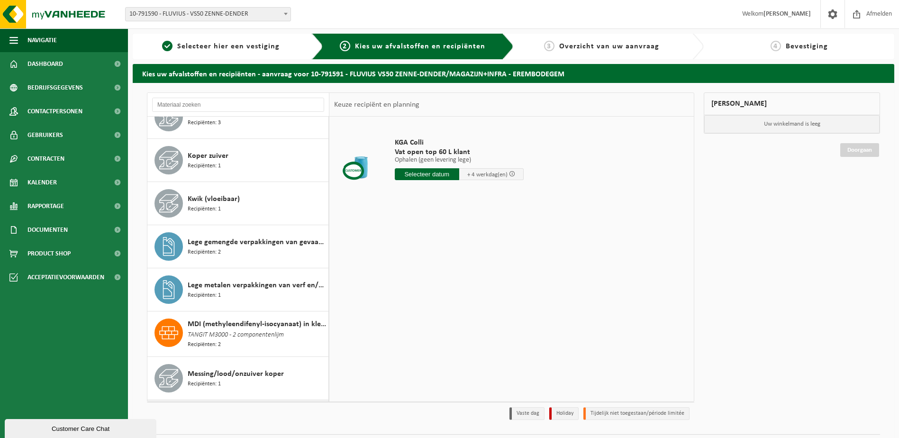
scroll to position [853, 0]
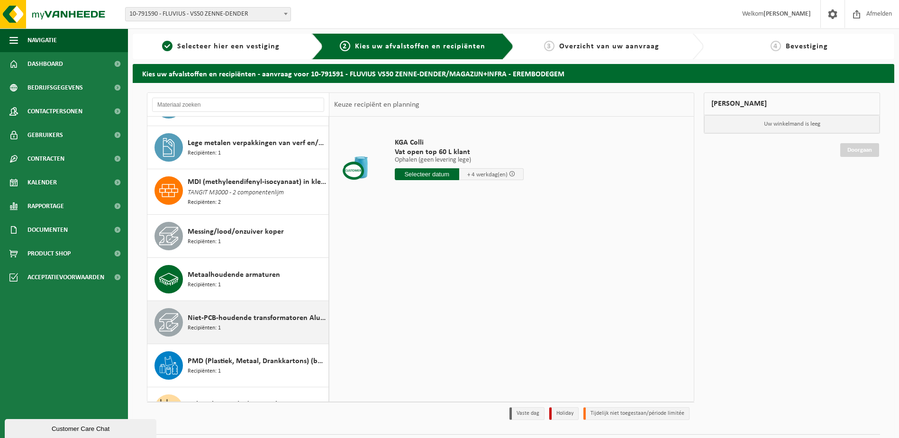
click at [208, 324] on span "Recipiënten: 1" at bounding box center [204, 328] width 33 height 9
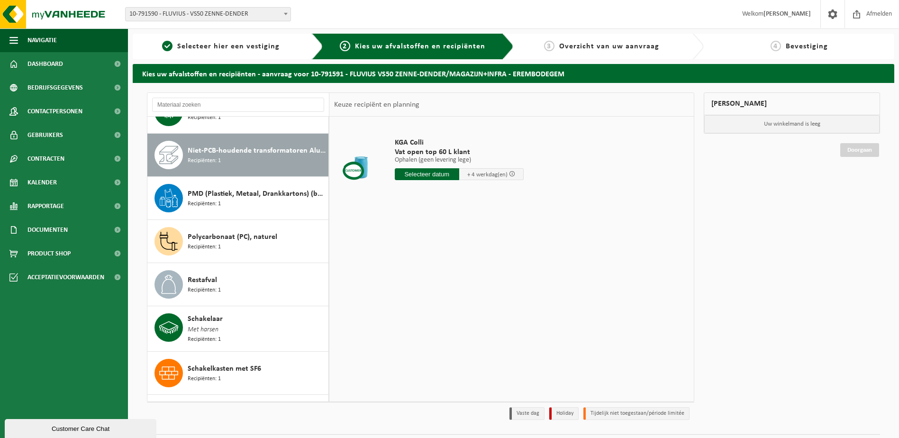
scroll to position [1036, 0]
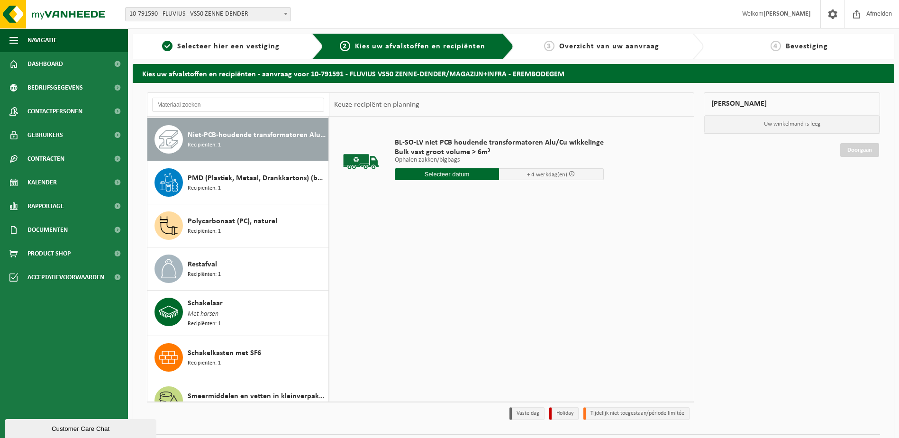
click at [451, 176] on input "text" at bounding box center [447, 174] width 105 height 12
click at [419, 290] on div "26" at bounding box center [420, 288] width 17 height 15
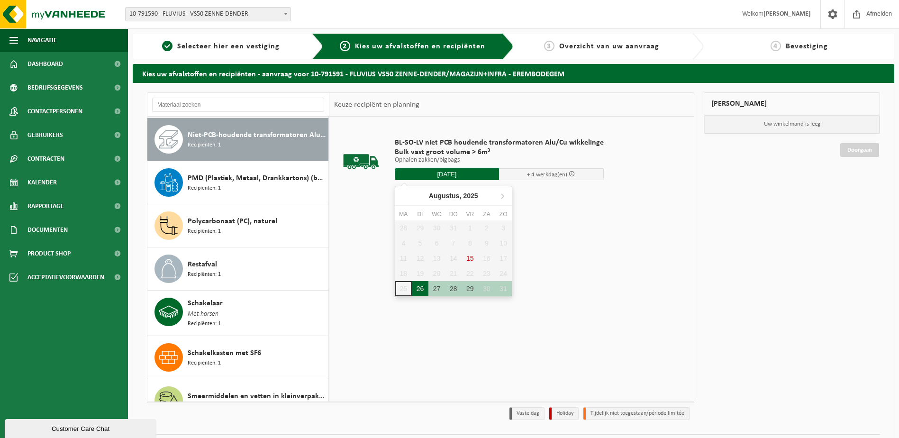
type input "Van 2025-08-26"
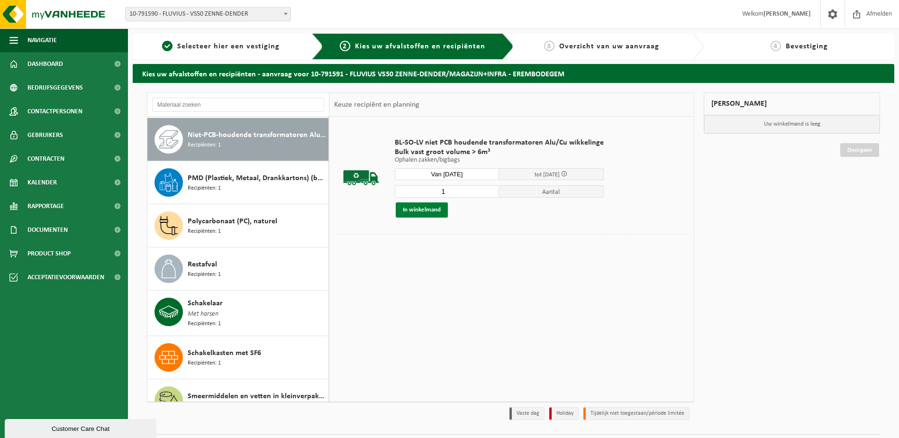
click at [417, 210] on button "In winkelmand" at bounding box center [422, 209] width 52 height 15
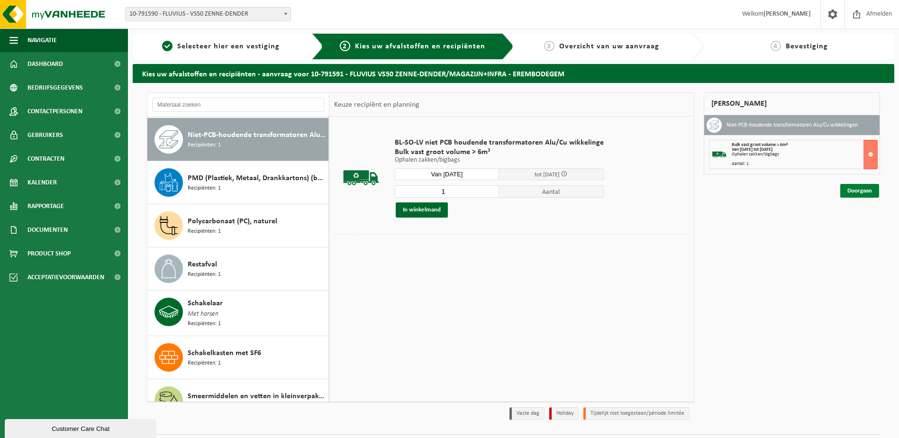
click at [861, 192] on link "Doorgaan" at bounding box center [860, 191] width 39 height 14
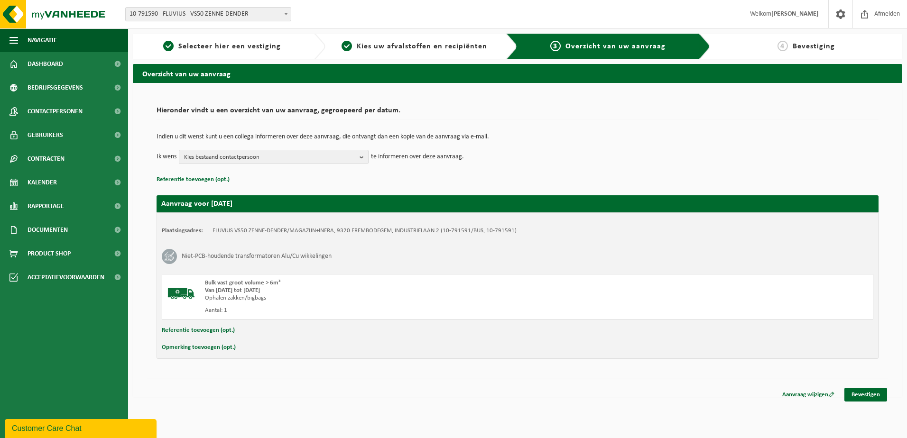
click at [185, 331] on button "Referentie toevoegen (opt.)" at bounding box center [198, 330] width 73 height 12
click at [233, 334] on input "text" at bounding box center [535, 331] width 655 height 14
type input "ID 7026 250kVA Sn 9215346"
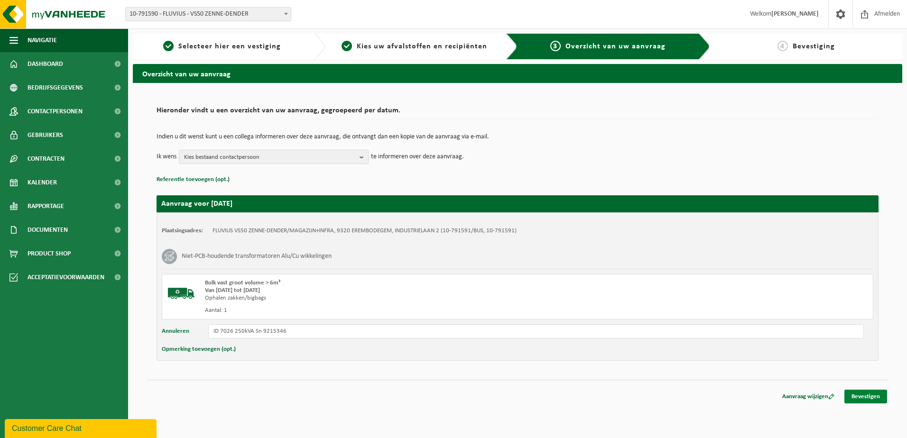
click at [862, 393] on link "Bevestigen" at bounding box center [865, 397] width 43 height 14
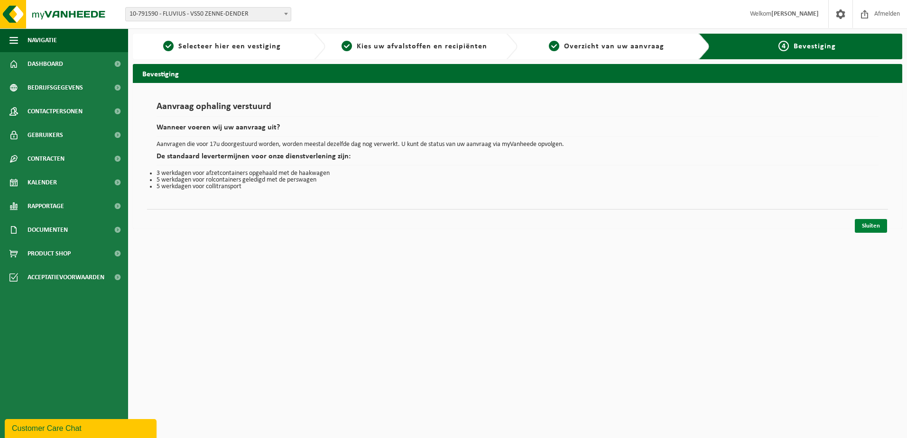
click at [877, 227] on link "Sluiten" at bounding box center [870, 226] width 32 height 14
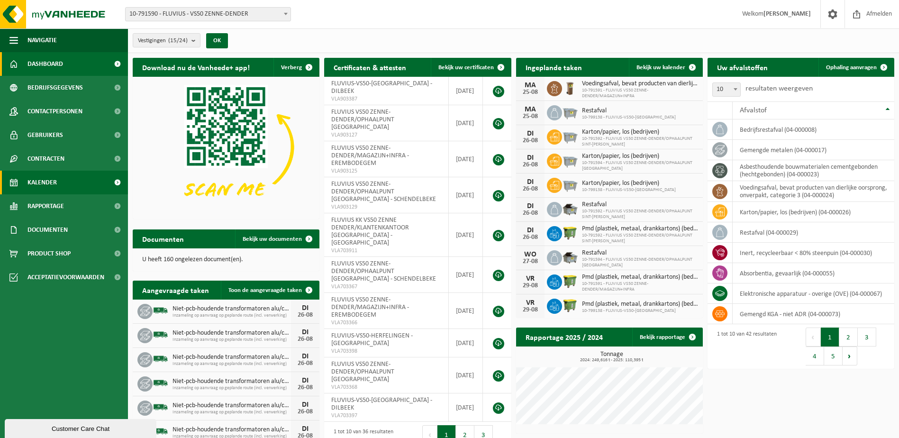
click at [56, 188] on span "Kalender" at bounding box center [41, 183] width 29 height 24
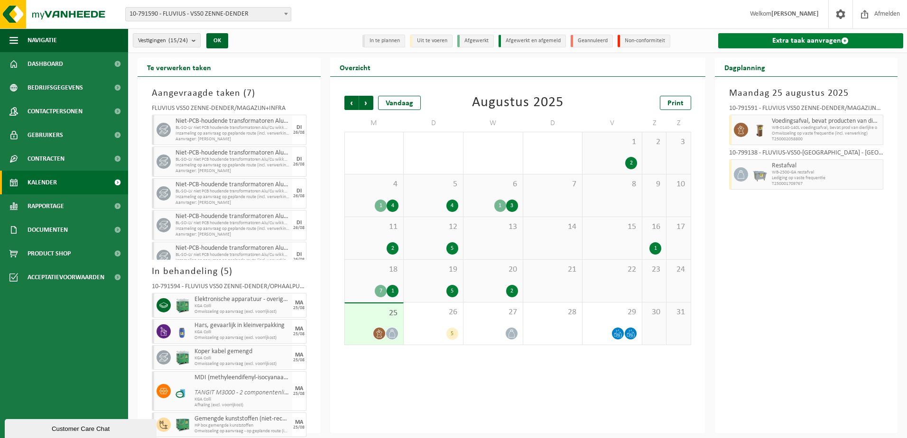
click at [782, 42] on link "Extra taak aanvragen" at bounding box center [810, 40] width 185 height 15
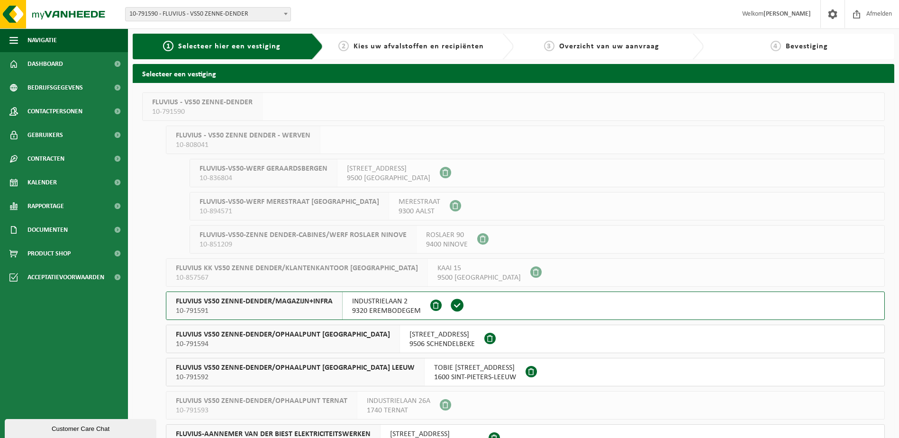
click at [256, 303] on span "FLUVIUS VS50 ZENNE-DENDER/MAGAZIJN+INFRA" at bounding box center [254, 301] width 157 height 9
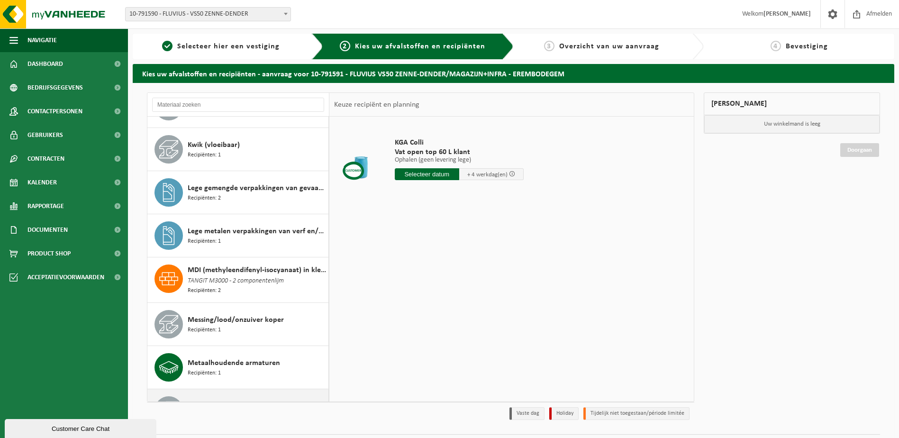
scroll to position [853, 0]
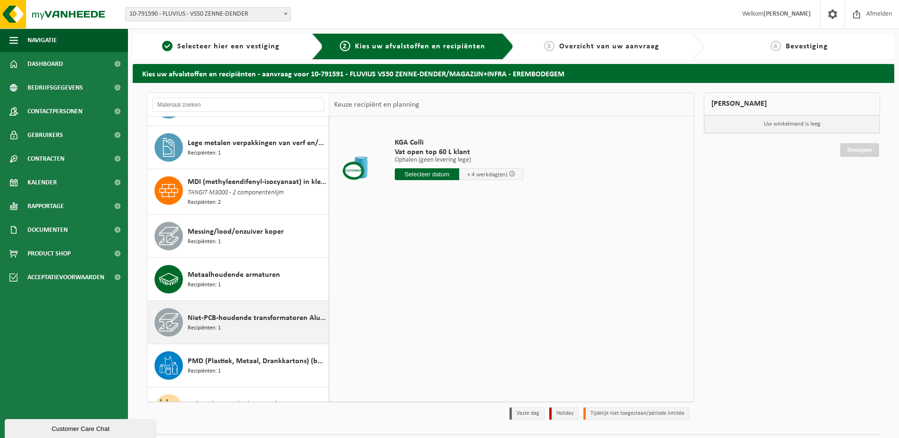
click at [230, 316] on span "Niet-PCB-houdende transformatoren Alu/Cu wikkelingen" at bounding box center [257, 317] width 138 height 11
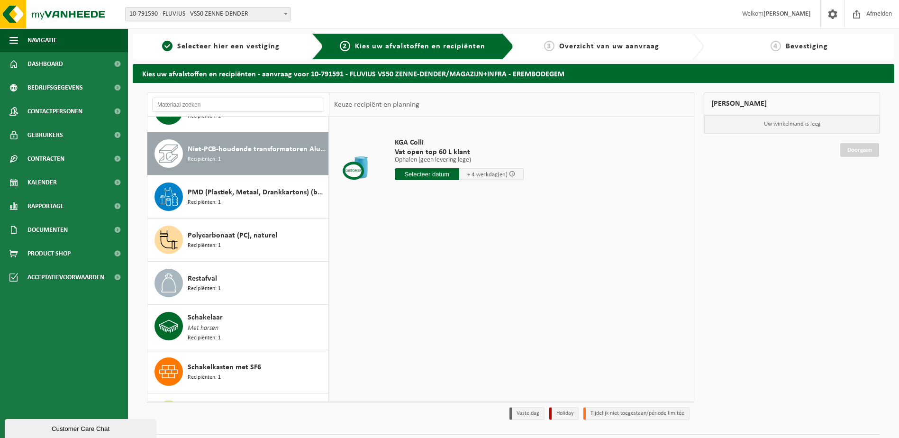
scroll to position [1036, 0]
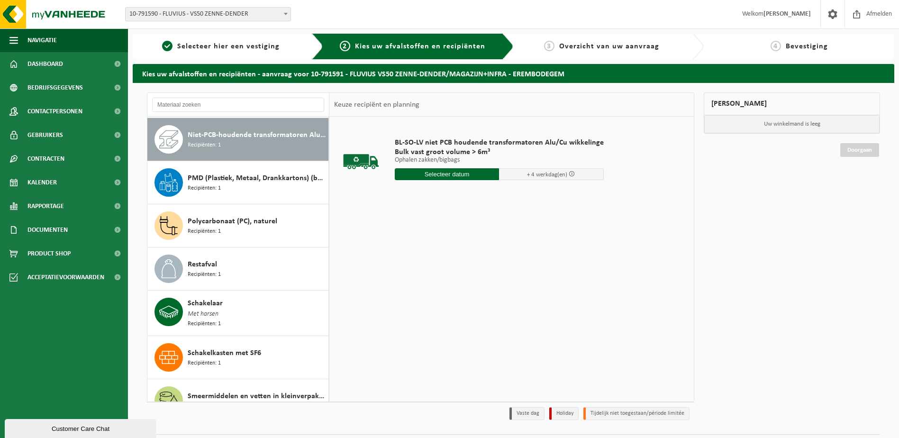
click at [412, 174] on input "text" at bounding box center [447, 174] width 105 height 12
click at [422, 291] on div "26" at bounding box center [420, 288] width 17 height 15
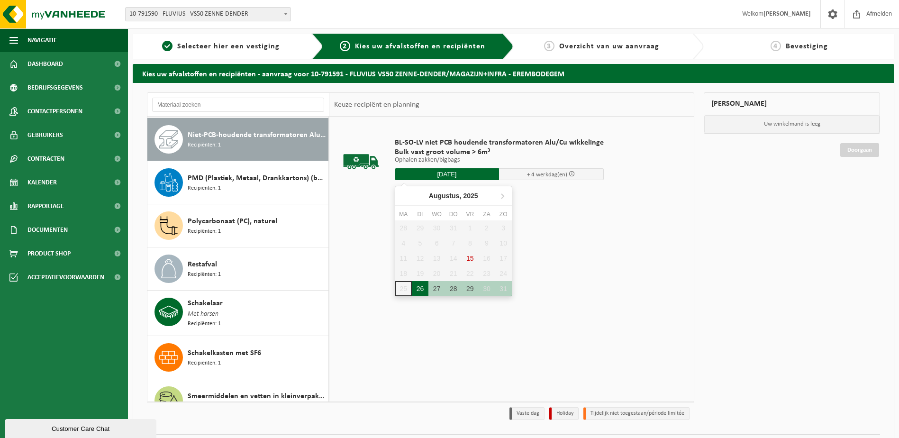
type input "Van 2025-08-26"
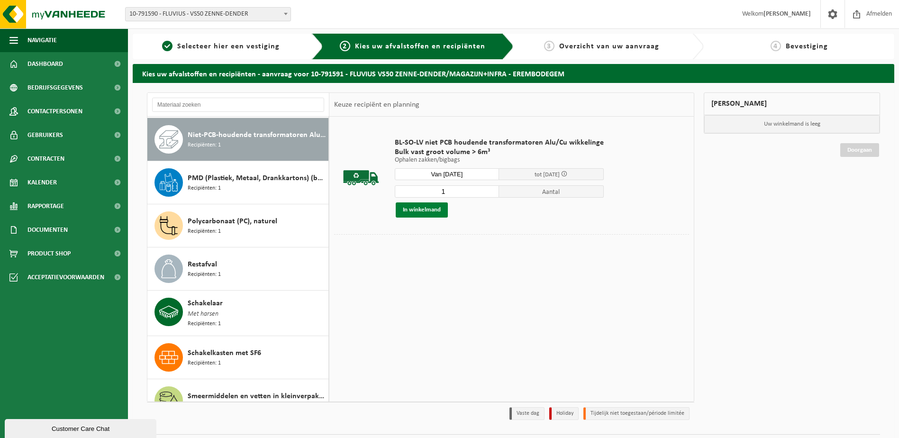
click at [409, 211] on button "In winkelmand" at bounding box center [422, 209] width 52 height 15
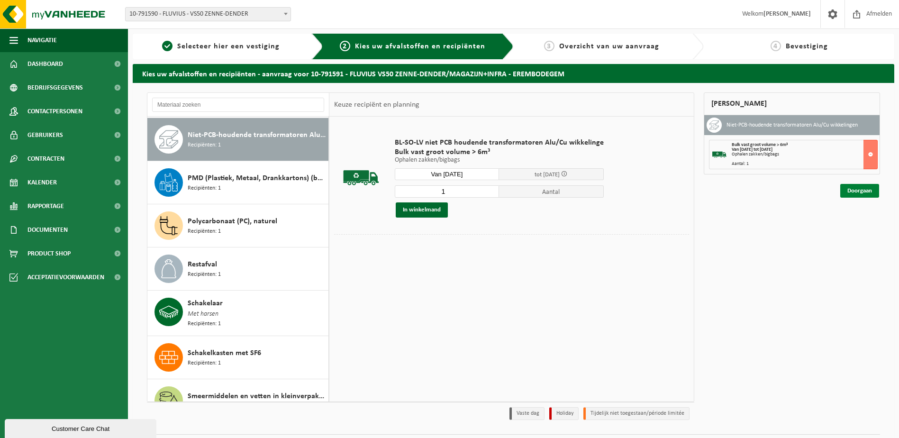
click at [853, 193] on link "Doorgaan" at bounding box center [860, 191] width 39 height 14
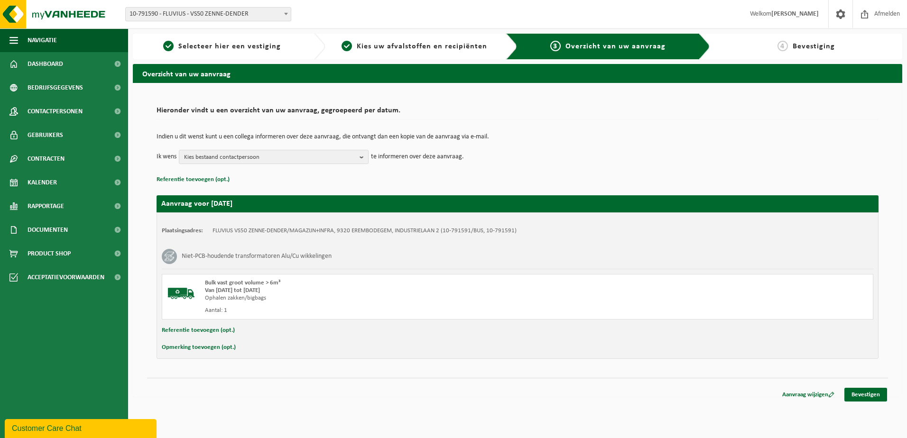
click at [196, 333] on button "Referentie toevoegen (opt.)" at bounding box center [198, 330] width 73 height 12
click at [230, 330] on input "text" at bounding box center [535, 331] width 655 height 14
type input "ID 61870 250 kVA Sn 408698"
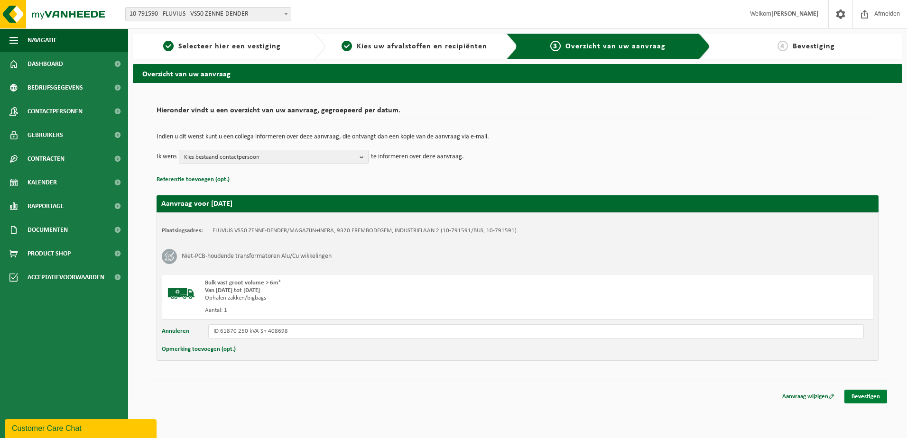
click at [864, 395] on link "Bevestigen" at bounding box center [865, 397] width 43 height 14
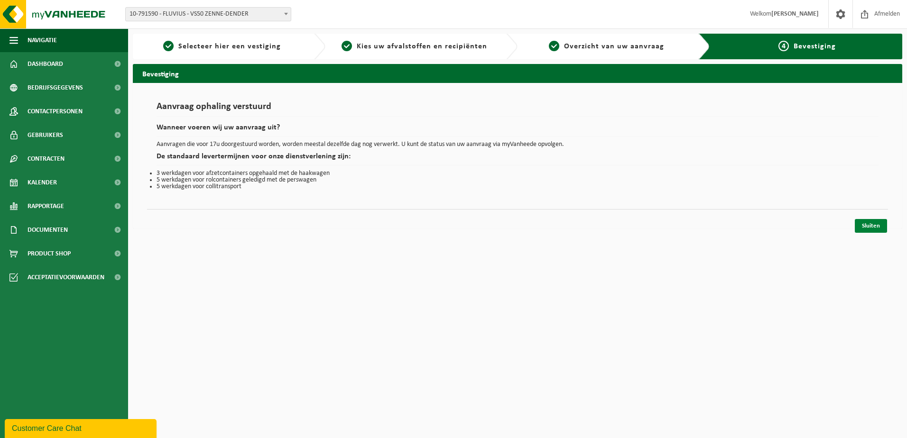
click at [874, 224] on link "Sluiten" at bounding box center [870, 226] width 32 height 14
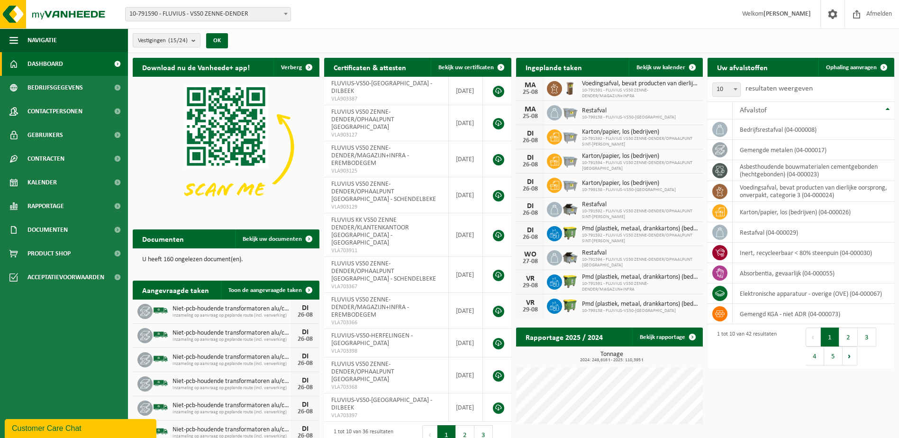
drag, startPoint x: 55, startPoint y: 188, endPoint x: 173, endPoint y: 211, distance: 119.8
click at [55, 188] on span "Kalender" at bounding box center [41, 183] width 29 height 24
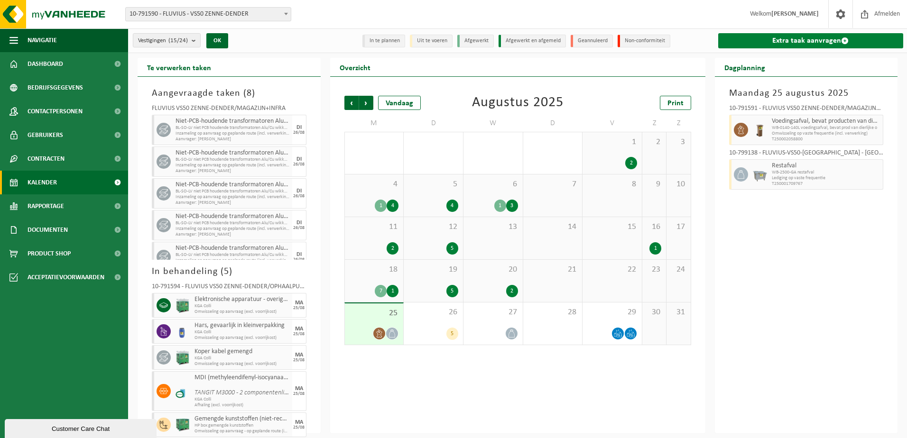
click at [800, 37] on link "Extra taak aanvragen" at bounding box center [810, 40] width 185 height 15
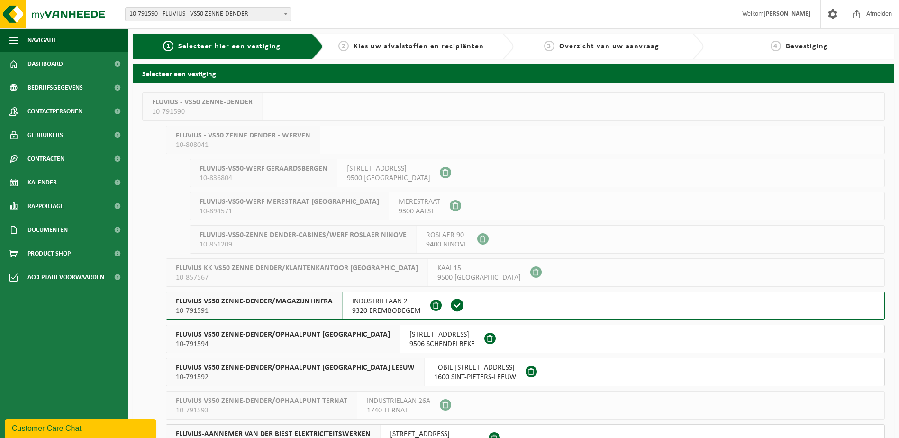
click at [251, 309] on span "10-791591" at bounding box center [254, 310] width 157 height 9
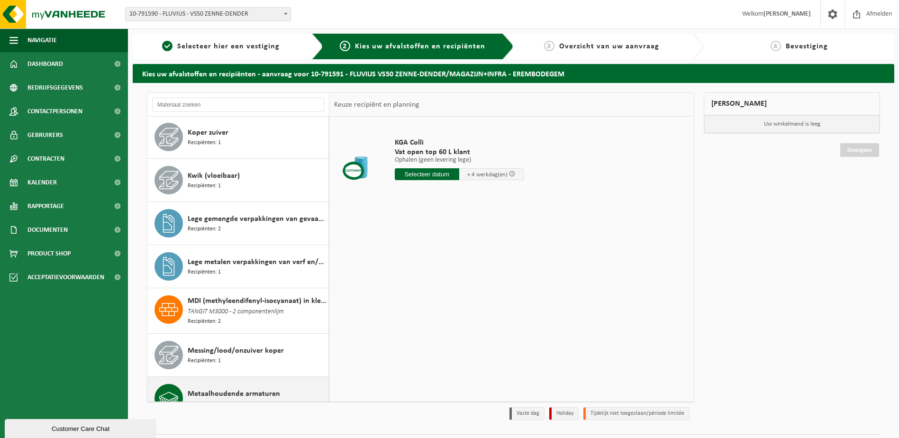
scroll to position [806, 0]
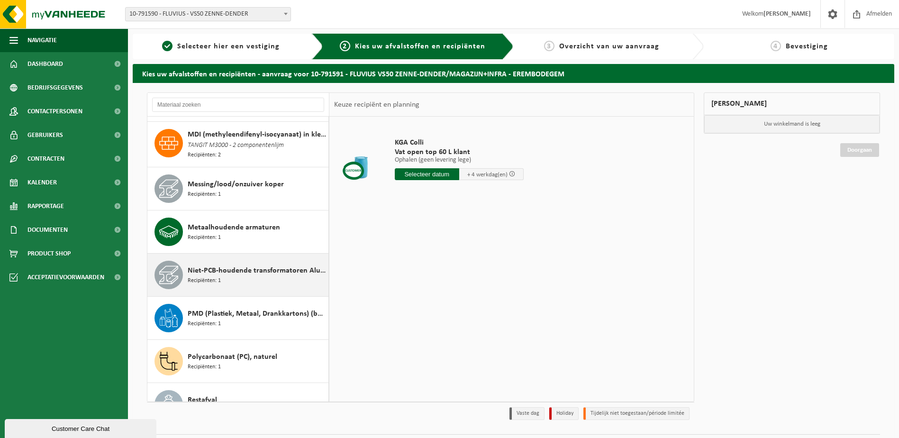
click at [207, 274] on span "Niet-PCB-houdende transformatoren Alu/Cu wikkelingen" at bounding box center [257, 270] width 138 height 11
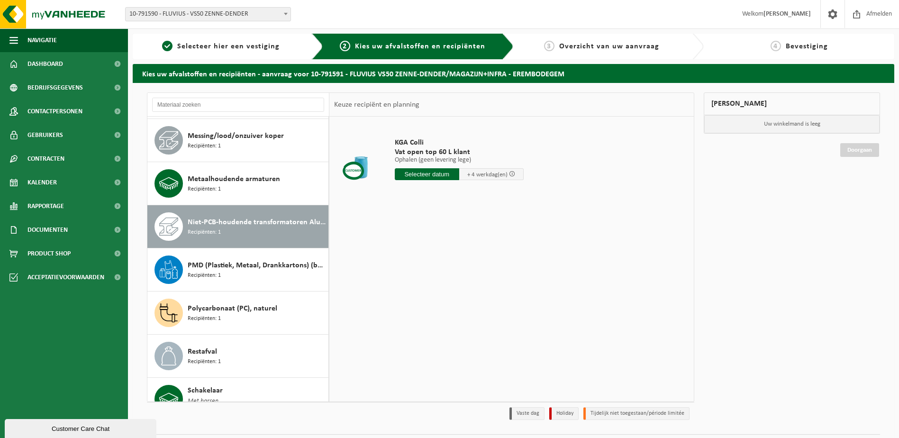
scroll to position [1036, 0]
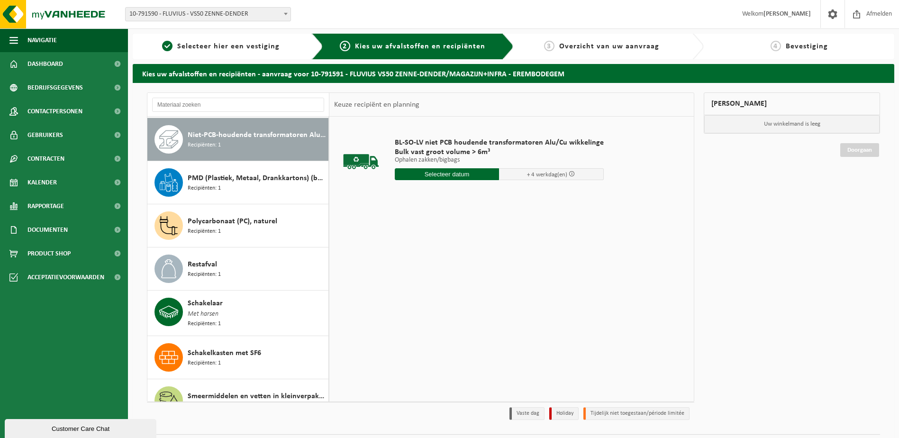
click at [410, 177] on input "text" at bounding box center [447, 174] width 105 height 12
click at [420, 291] on div "26" at bounding box center [420, 288] width 17 height 15
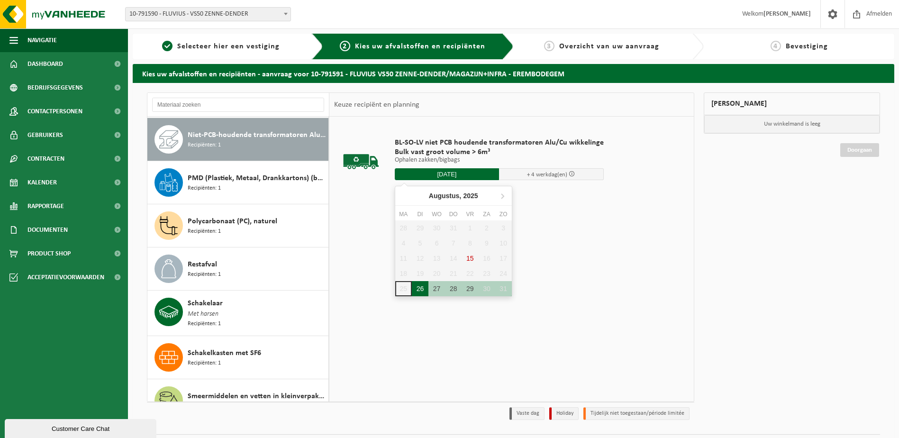
type input "Van 2025-08-26"
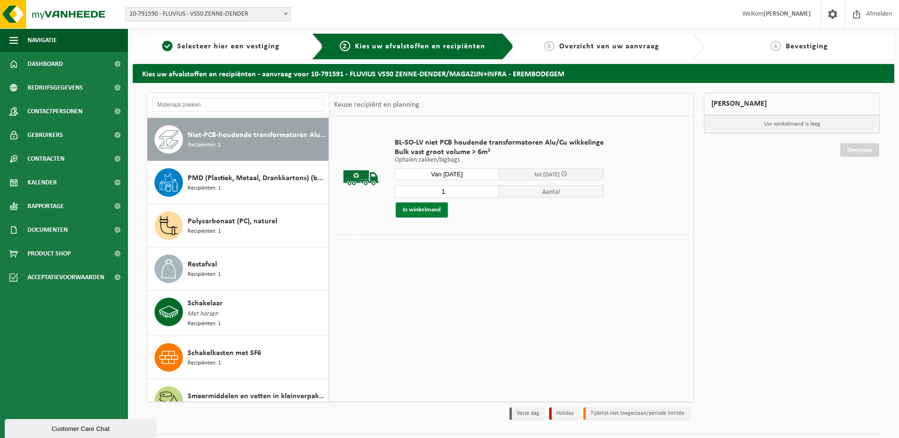
click at [404, 213] on button "In winkelmand" at bounding box center [422, 209] width 52 height 15
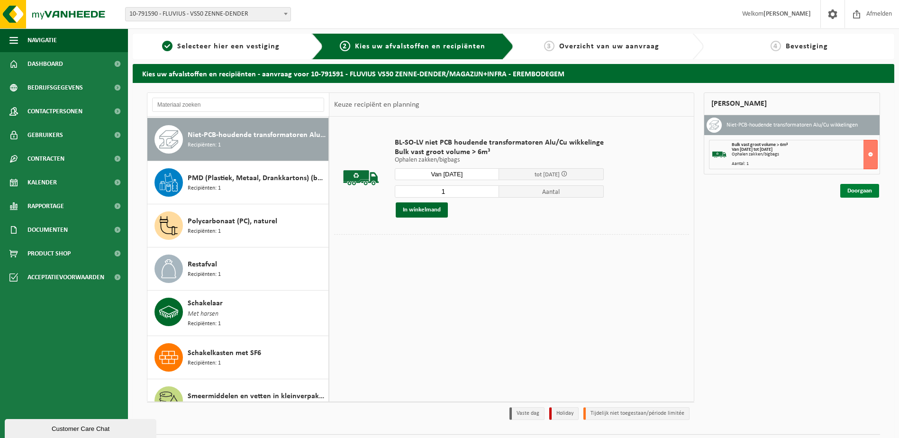
drag, startPoint x: 860, startPoint y: 193, endPoint x: 852, endPoint y: 195, distance: 8.7
click at [860, 193] on link "Doorgaan" at bounding box center [860, 191] width 39 height 14
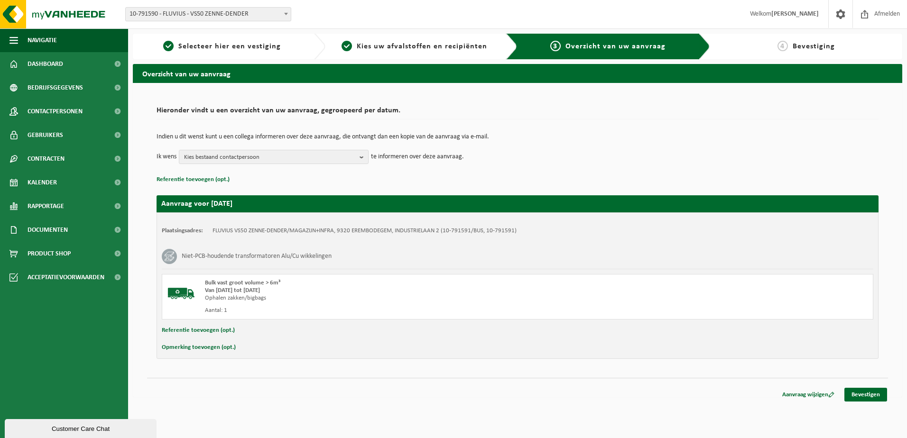
click at [186, 331] on button "Referentie toevoegen (opt.)" at bounding box center [198, 330] width 73 height 12
click at [226, 334] on input "text" at bounding box center [535, 331] width 655 height 14
type input "ID 7013 160 kVA Sn 8312860"
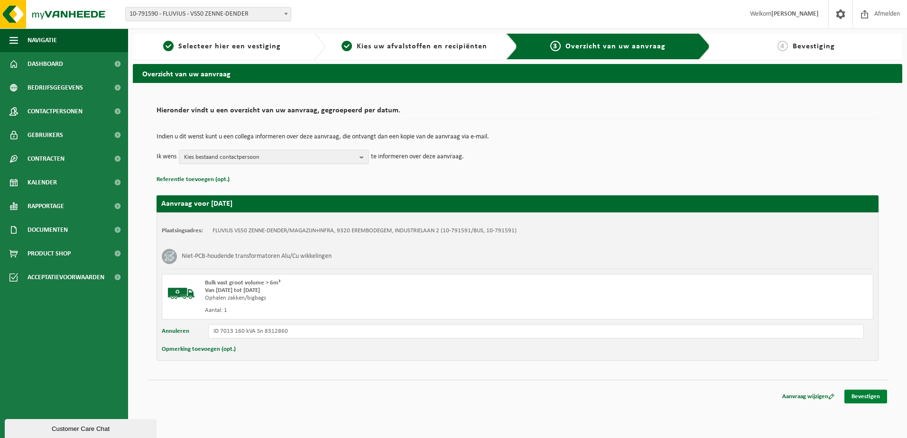
click at [861, 399] on link "Bevestigen" at bounding box center [865, 397] width 43 height 14
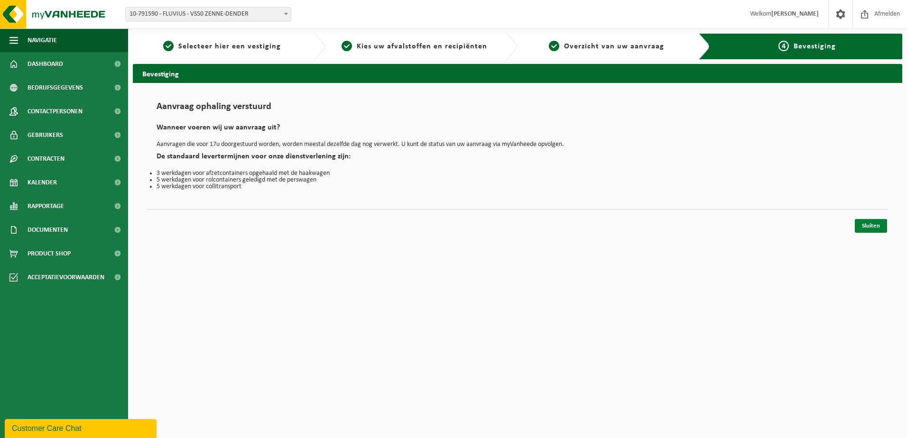
click at [870, 223] on link "Sluiten" at bounding box center [870, 226] width 32 height 14
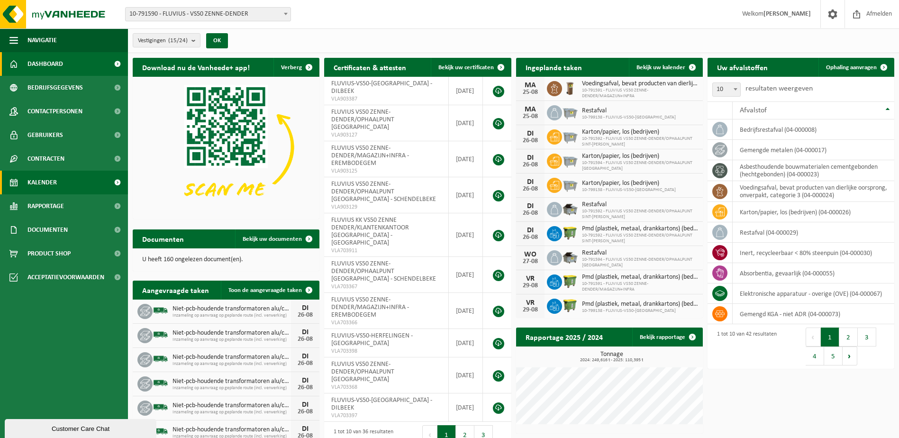
click at [57, 178] on link "Kalender" at bounding box center [64, 183] width 128 height 24
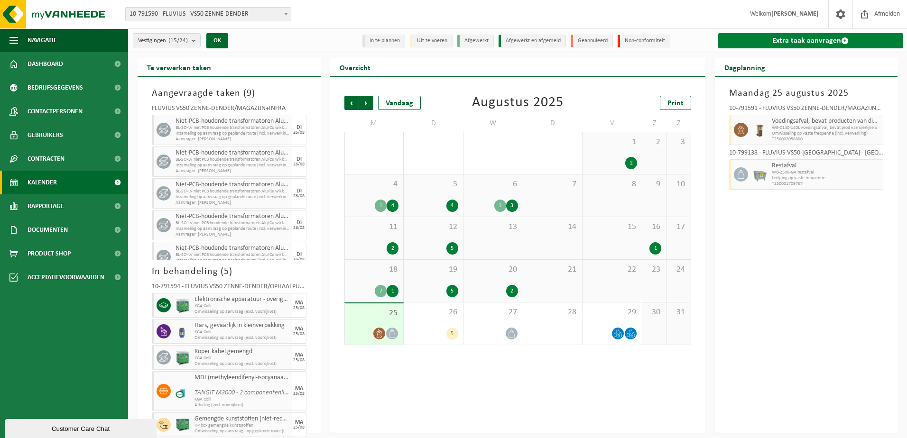
click at [834, 42] on link "Extra taak aanvragen" at bounding box center [810, 40] width 185 height 15
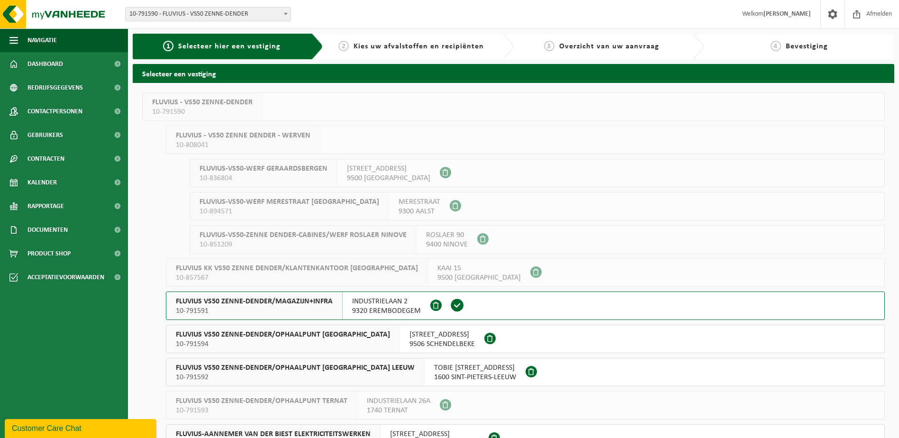
click at [247, 302] on span "FLUVIUS VS50 ZENNE-DENDER/MAGAZIJN+INFRA" at bounding box center [254, 301] width 157 height 9
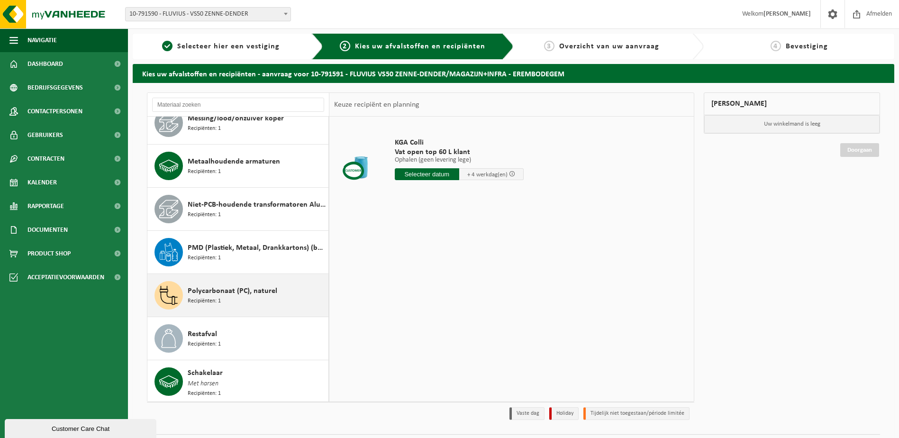
scroll to position [996, 0]
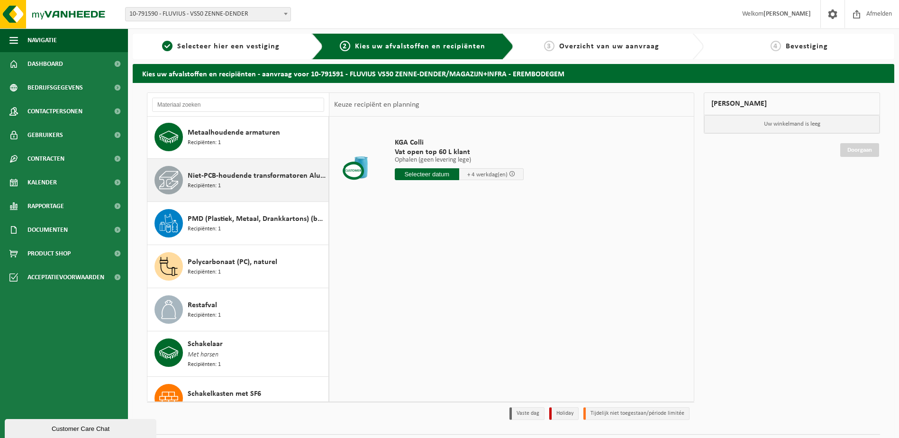
click at [213, 182] on span "Recipiënten: 1" at bounding box center [204, 186] width 33 height 9
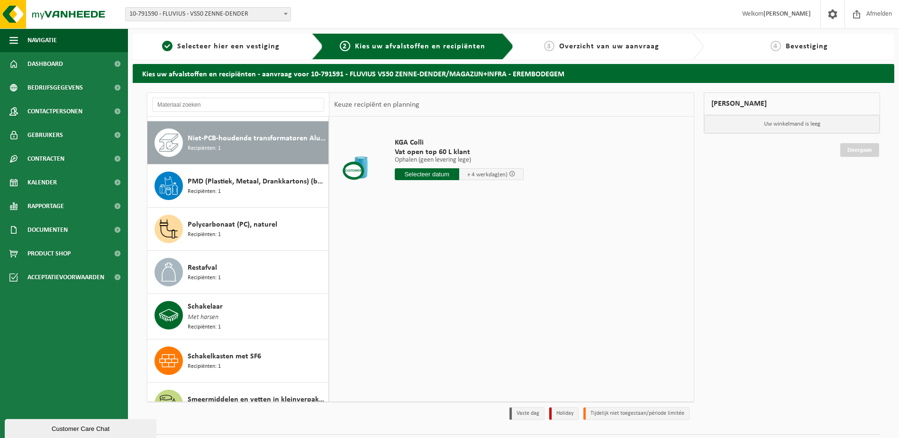
scroll to position [1036, 0]
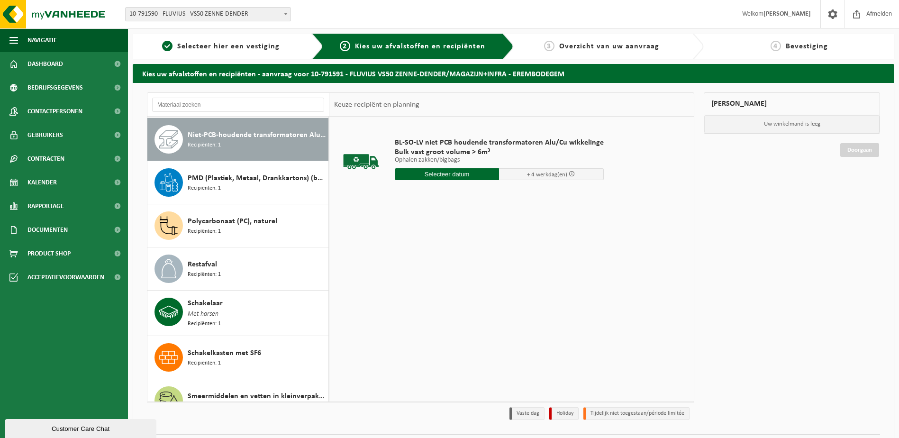
click at [434, 177] on input "text" at bounding box center [447, 174] width 105 height 12
click at [420, 287] on div "26" at bounding box center [420, 288] width 17 height 15
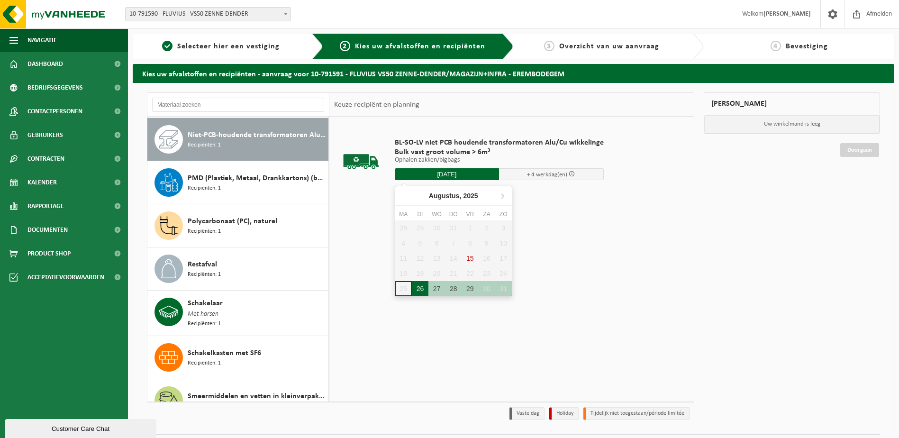
type input "Van 2025-08-26"
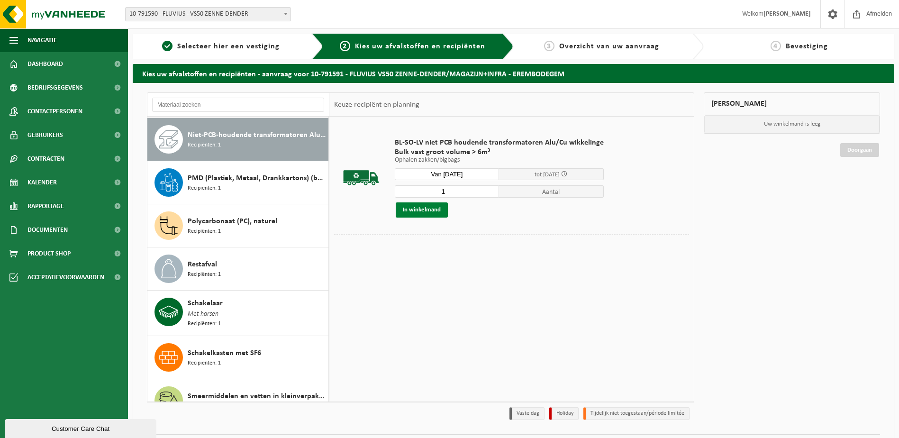
click at [416, 208] on button "In winkelmand" at bounding box center [422, 209] width 52 height 15
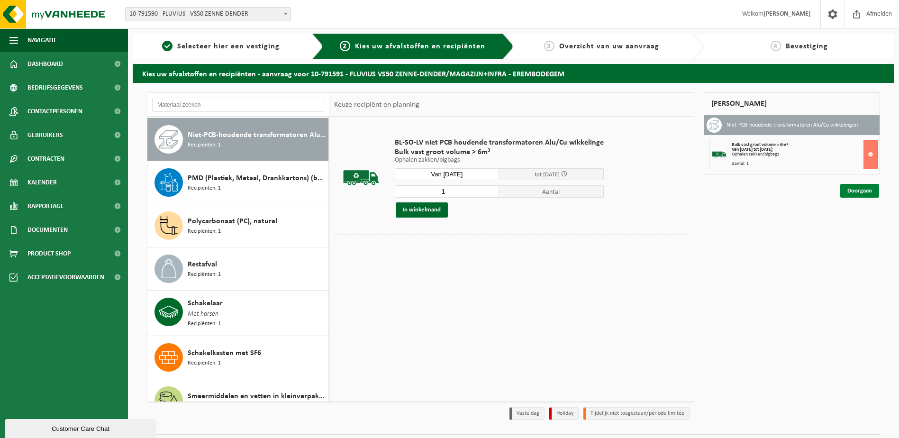
click at [858, 191] on link "Doorgaan" at bounding box center [860, 191] width 39 height 14
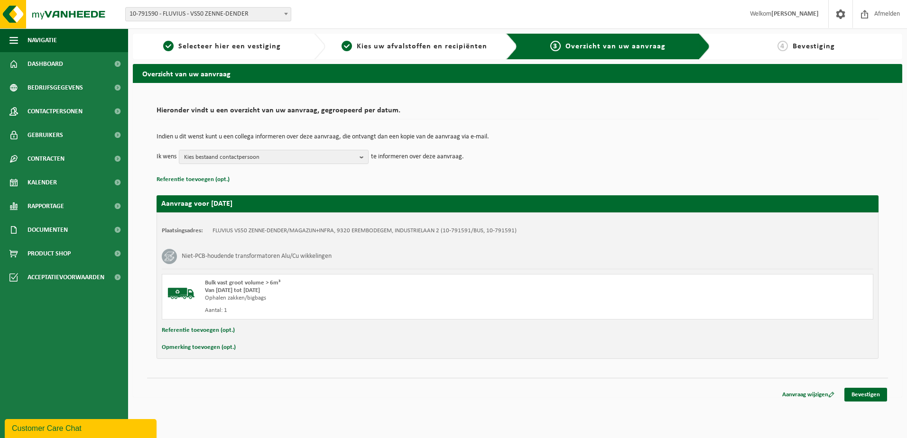
click at [197, 327] on button "Referentie toevoegen (opt.)" at bounding box center [198, 330] width 73 height 12
click at [220, 328] on input "text" at bounding box center [535, 331] width 655 height 14
type input "ID 47549 250 kVA Sn 82 134 32"
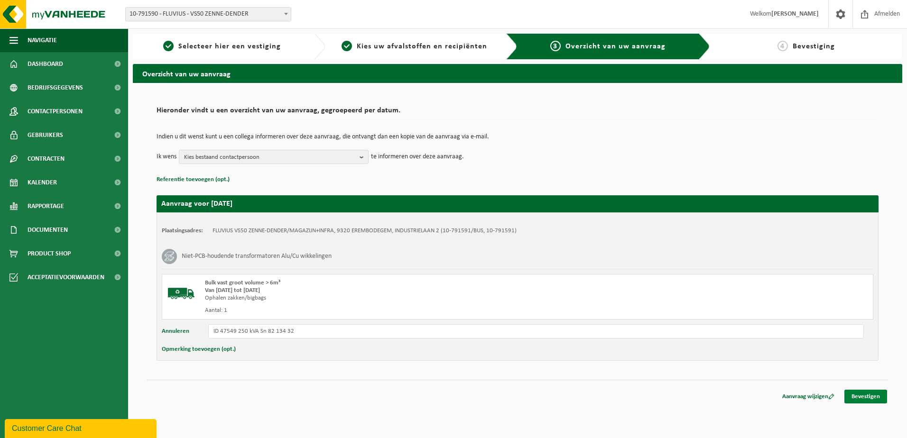
click at [871, 397] on link "Bevestigen" at bounding box center [865, 397] width 43 height 14
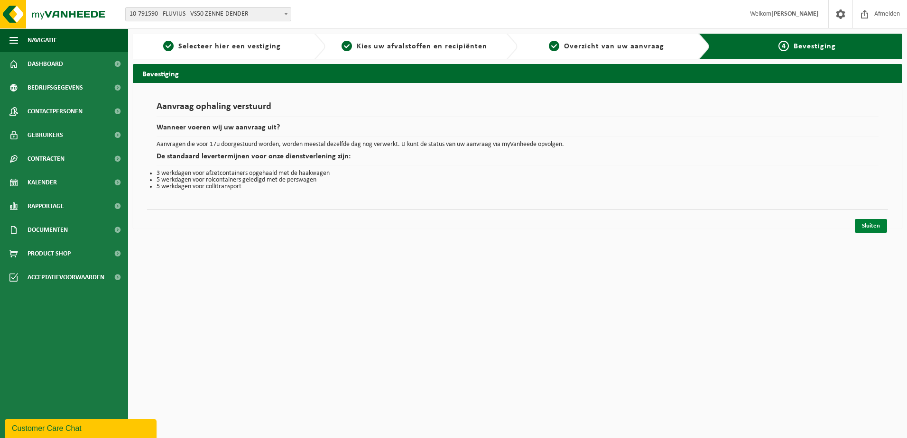
click at [872, 227] on link "Sluiten" at bounding box center [870, 226] width 32 height 14
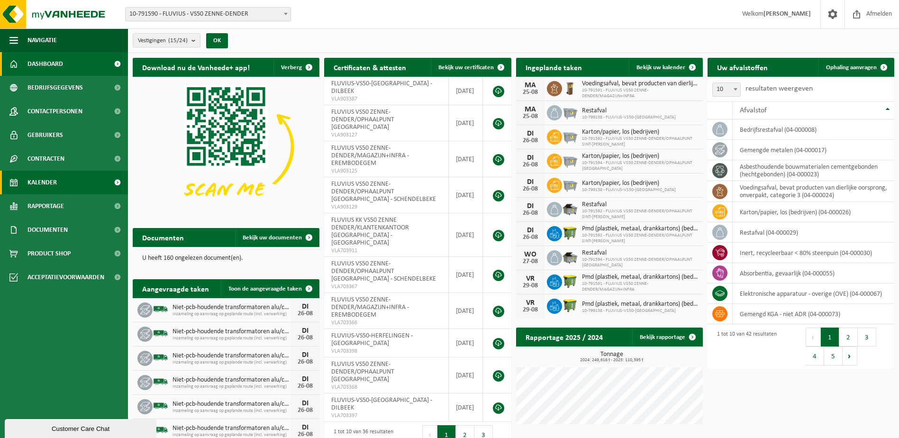
click at [53, 178] on span "Kalender" at bounding box center [41, 183] width 29 height 24
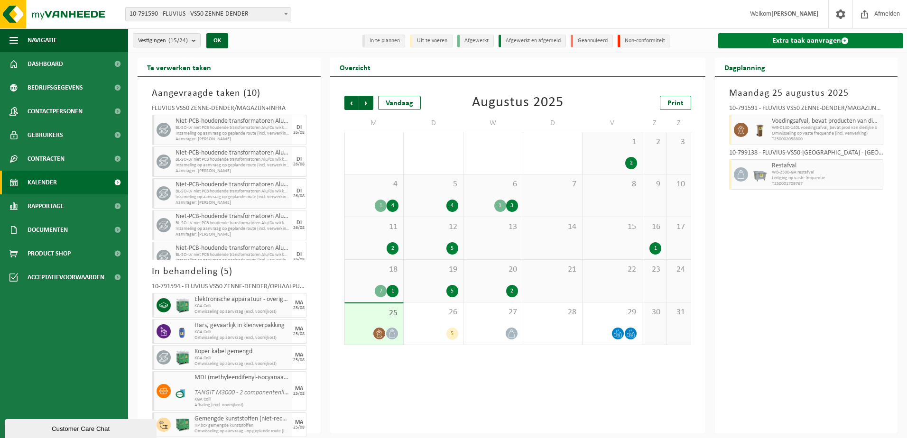
click at [785, 36] on link "Extra taak aanvragen" at bounding box center [810, 40] width 185 height 15
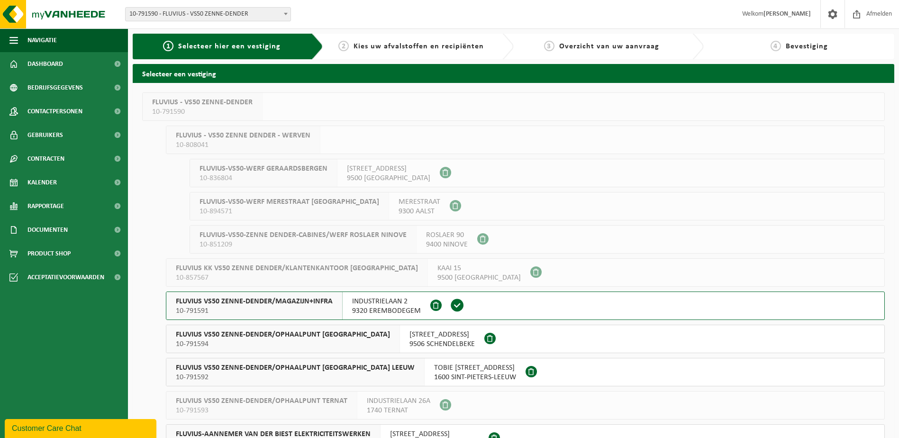
click at [211, 301] on span "FLUVIUS VS50 ZENNE-DENDER/MAGAZIJN+INFRA" at bounding box center [254, 301] width 157 height 9
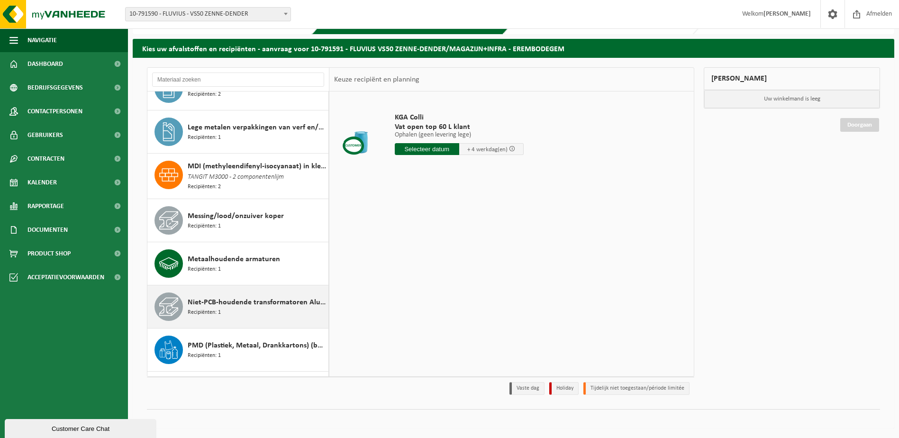
scroll to position [890, 0]
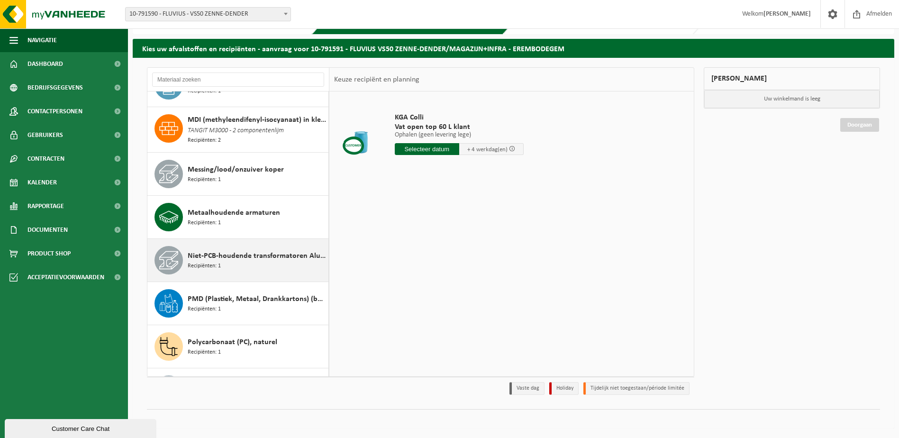
click at [202, 263] on span "Recipiënten: 1" at bounding box center [204, 266] width 33 height 9
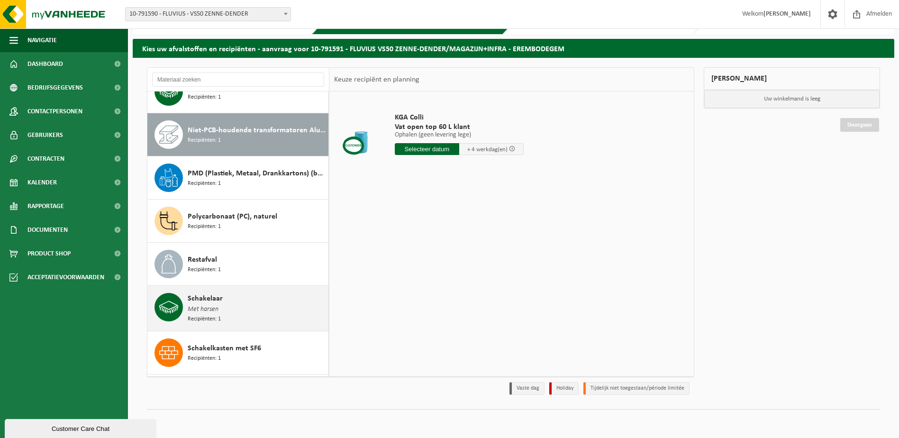
scroll to position [1036, 0]
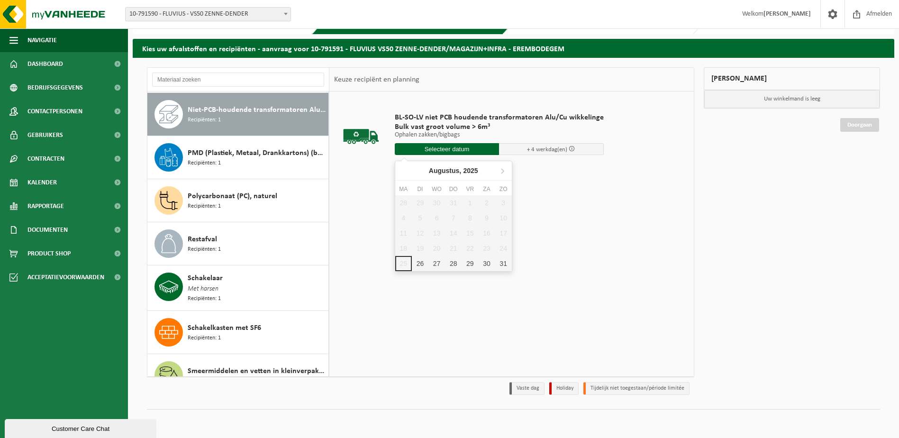
click at [442, 152] on input "text" at bounding box center [447, 149] width 105 height 12
click at [422, 265] on div "26" at bounding box center [420, 263] width 17 height 15
type input "Van 2025-08-26"
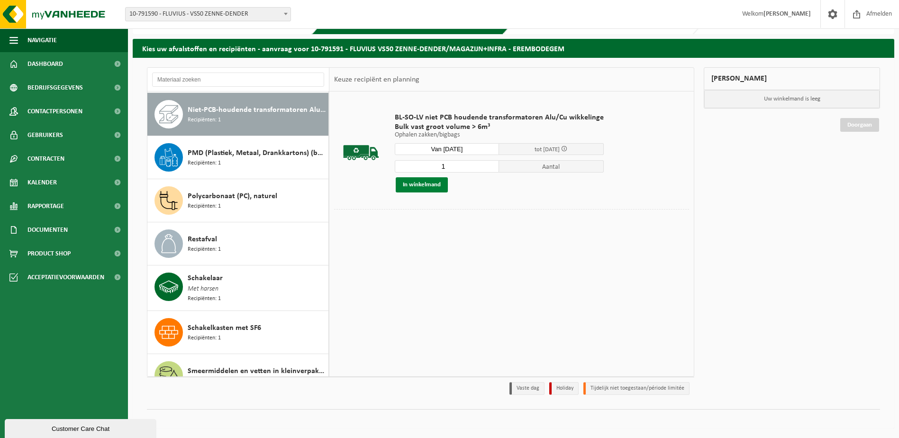
click at [431, 185] on button "In winkelmand" at bounding box center [422, 184] width 52 height 15
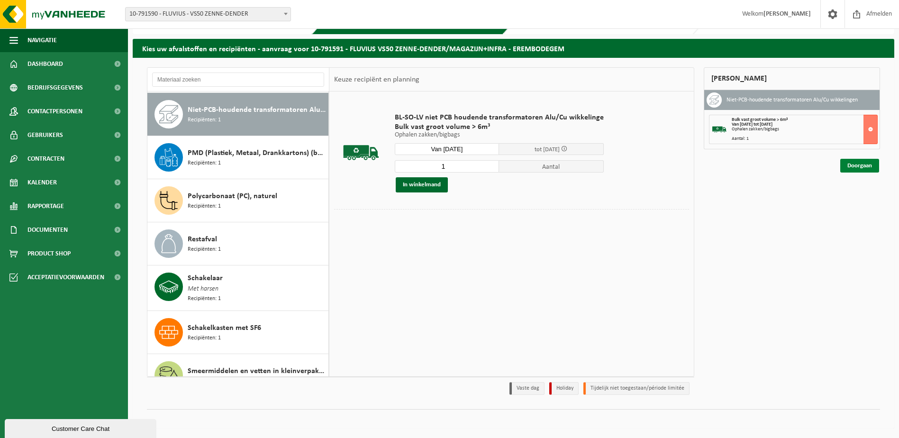
click at [861, 167] on link "Doorgaan" at bounding box center [860, 166] width 39 height 14
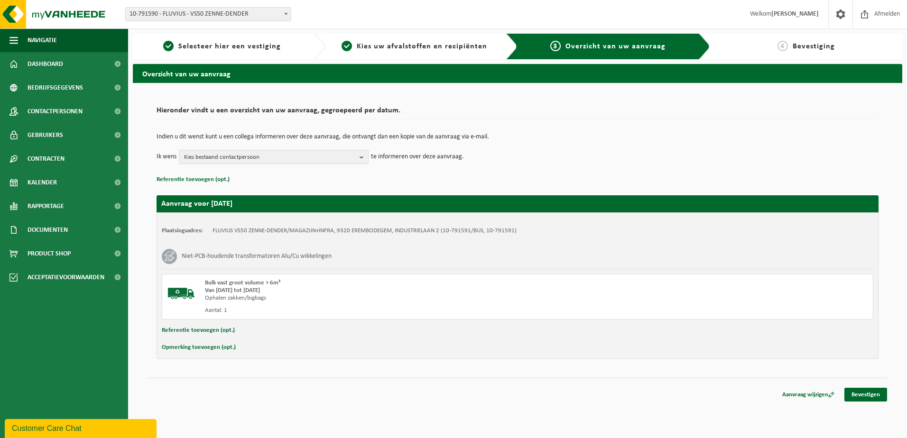
click at [195, 331] on button "Referentie toevoegen (opt.)" at bounding box center [198, 330] width 73 height 12
click at [235, 328] on input "text" at bounding box center [535, 331] width 655 height 14
type input "ID 255865 250 kVA Sn E7783"
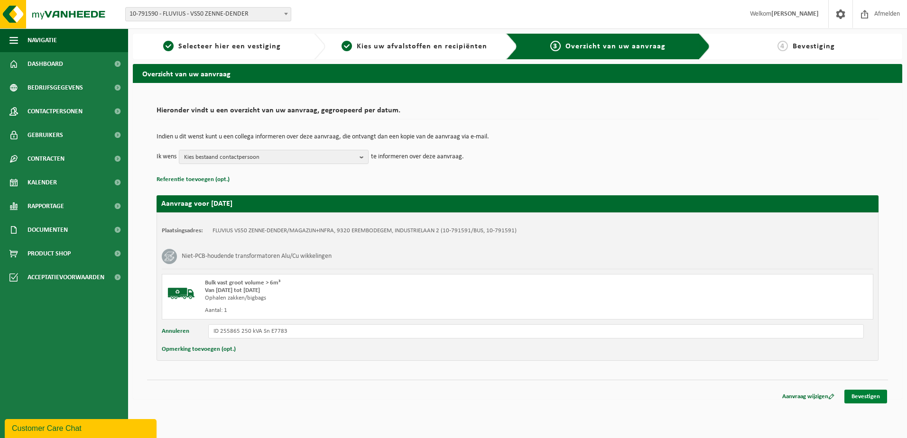
click at [864, 399] on link "Bevestigen" at bounding box center [865, 397] width 43 height 14
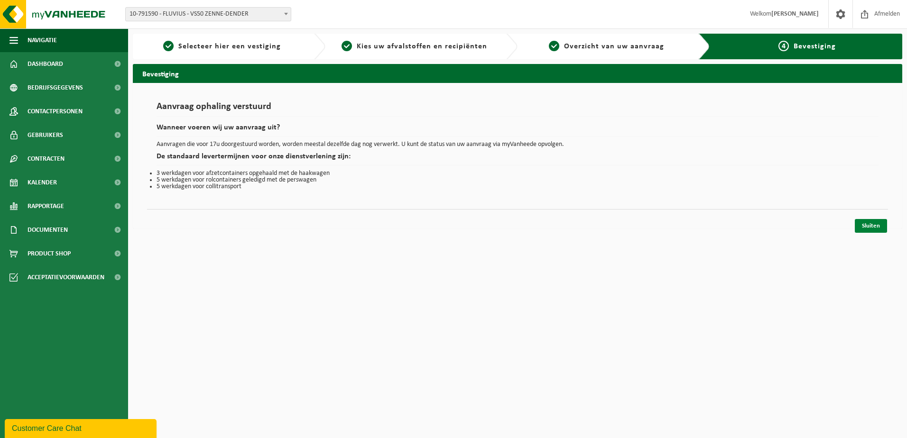
click at [873, 227] on link "Sluiten" at bounding box center [870, 226] width 32 height 14
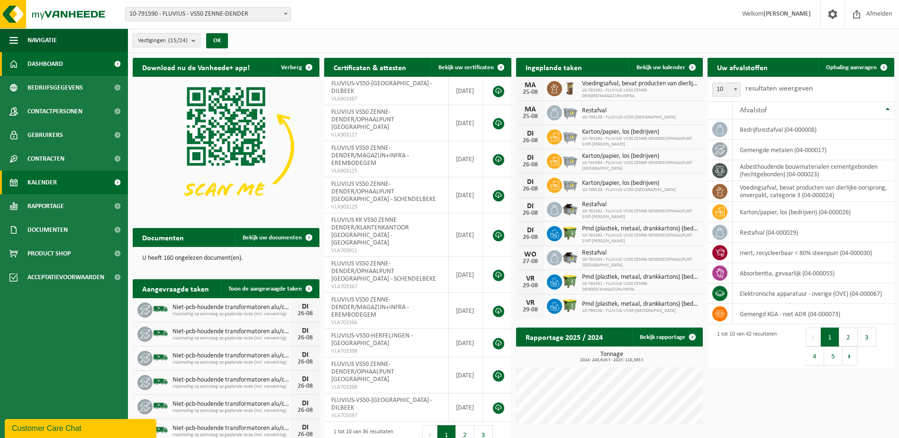
click at [55, 178] on span "Kalender" at bounding box center [41, 183] width 29 height 24
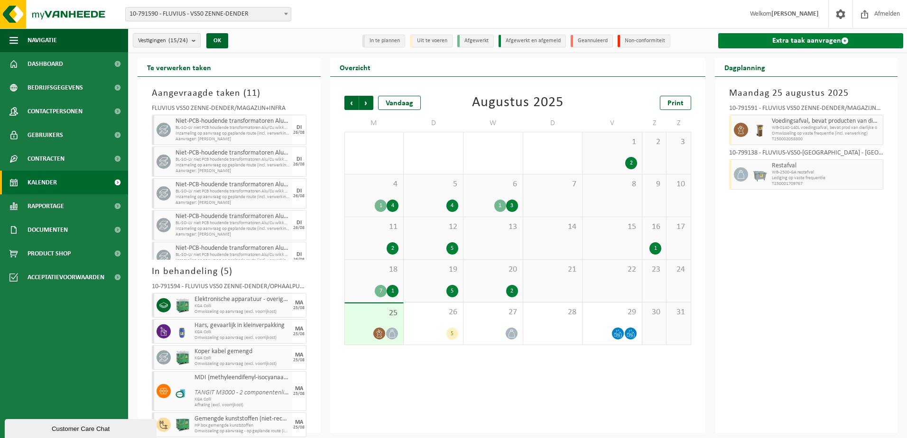
click at [820, 39] on link "Extra taak aanvragen" at bounding box center [810, 40] width 185 height 15
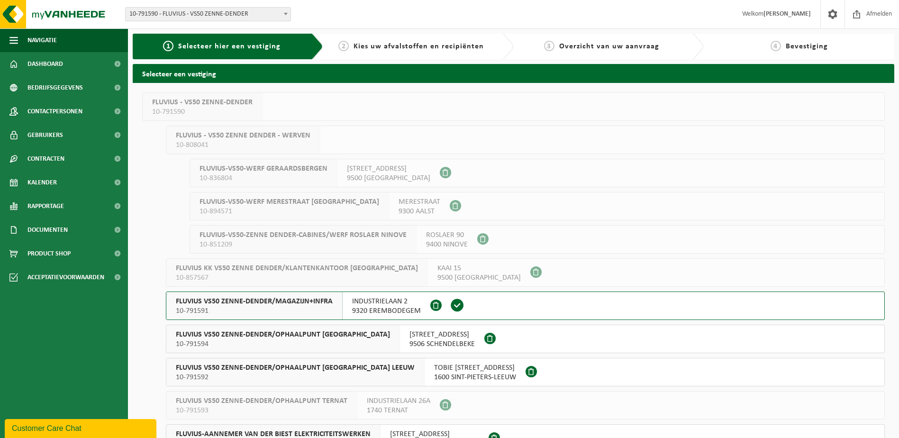
click at [225, 299] on span "FLUVIUS VS50 ZENNE-DENDER/MAGAZIJN+INFRA" at bounding box center [254, 301] width 157 height 9
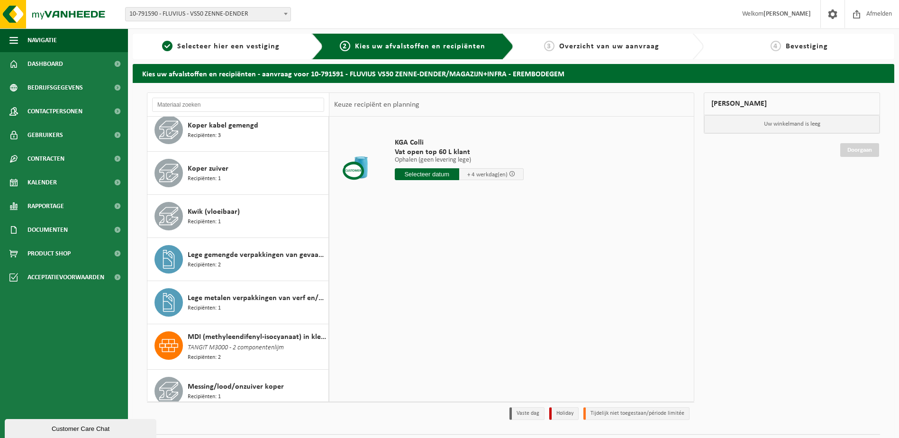
scroll to position [853, 0]
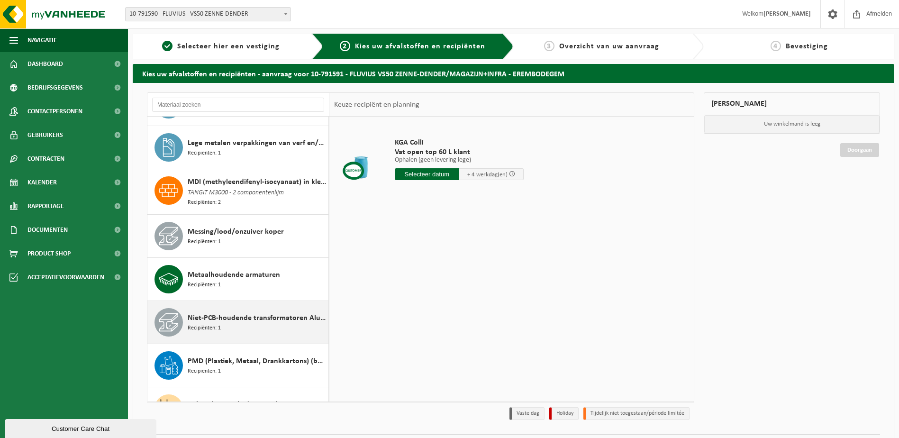
click at [211, 326] on span "Recipiënten: 1" at bounding box center [204, 328] width 33 height 9
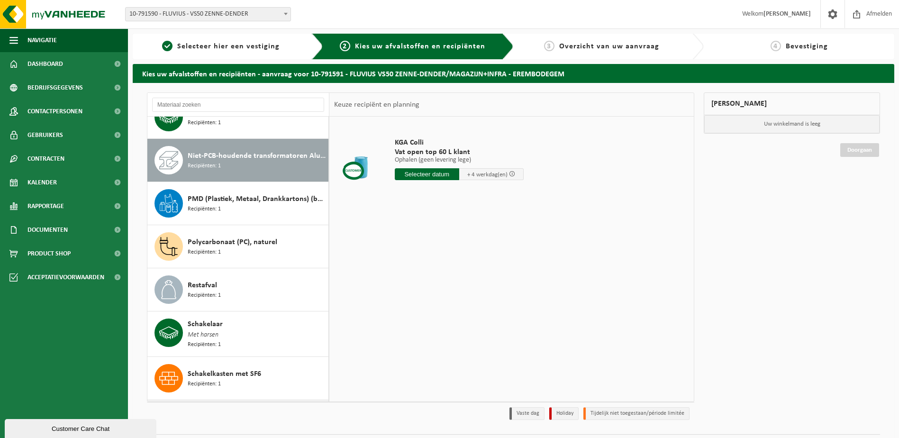
scroll to position [1036, 0]
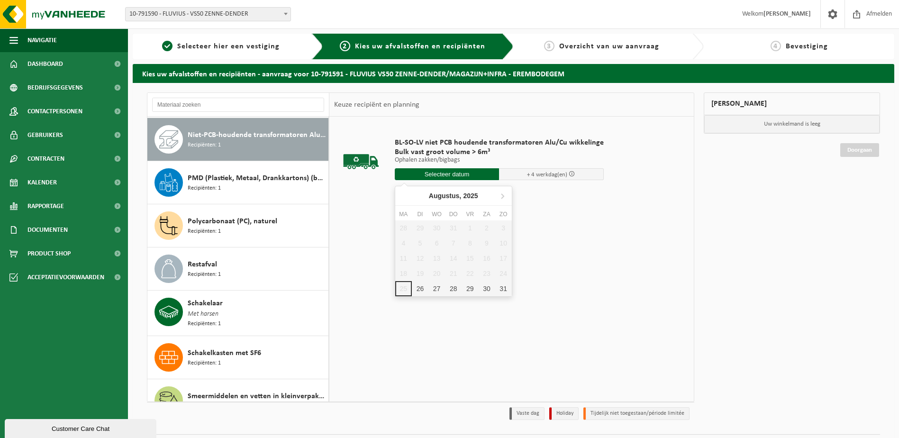
click at [443, 174] on input "text" at bounding box center [447, 174] width 105 height 12
click at [419, 292] on div "26" at bounding box center [420, 288] width 17 height 15
type input "Van 2025-08-26"
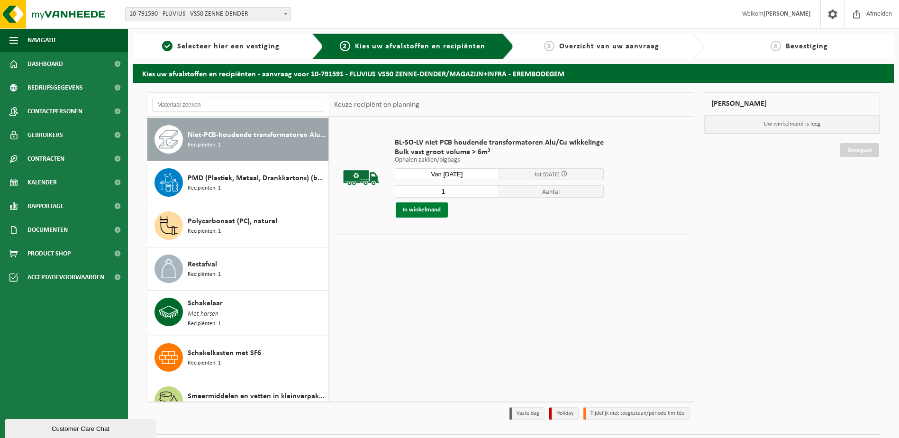
click at [417, 208] on button "In winkelmand" at bounding box center [422, 209] width 52 height 15
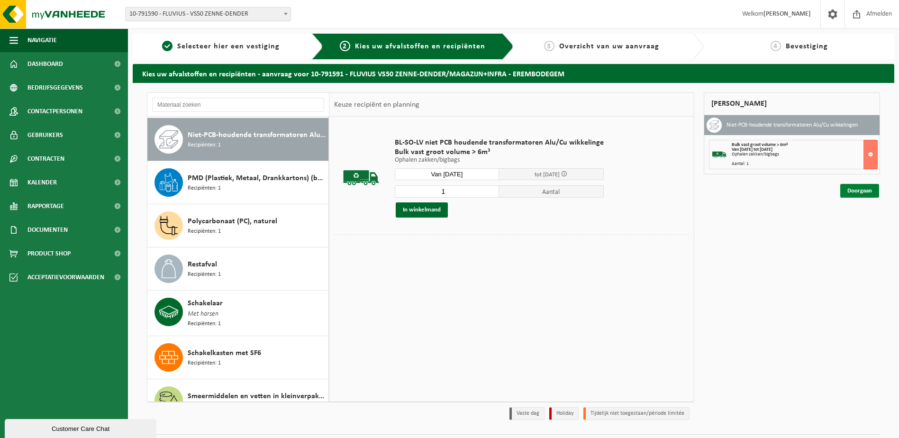
click at [868, 192] on link "Doorgaan" at bounding box center [860, 191] width 39 height 14
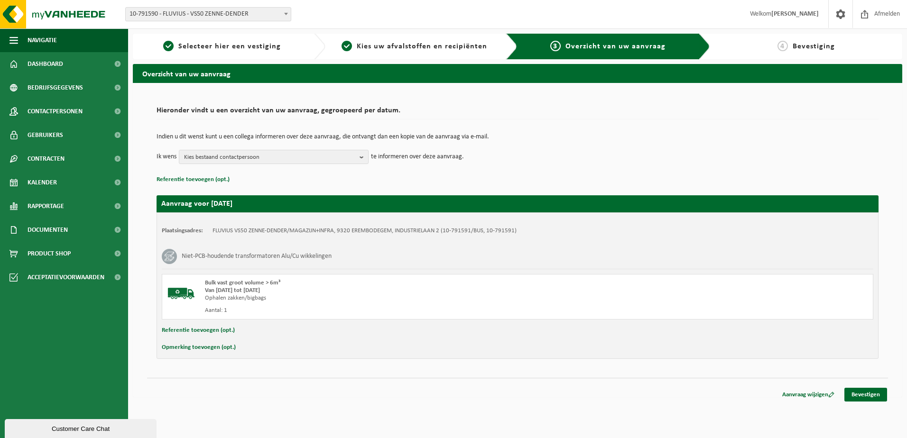
click at [190, 330] on button "Referentie toevoegen (opt.)" at bounding box center [198, 330] width 73 height 12
click at [221, 333] on input "text" at bounding box center [535, 331] width 655 height 14
type input "7 kleine Transfo"
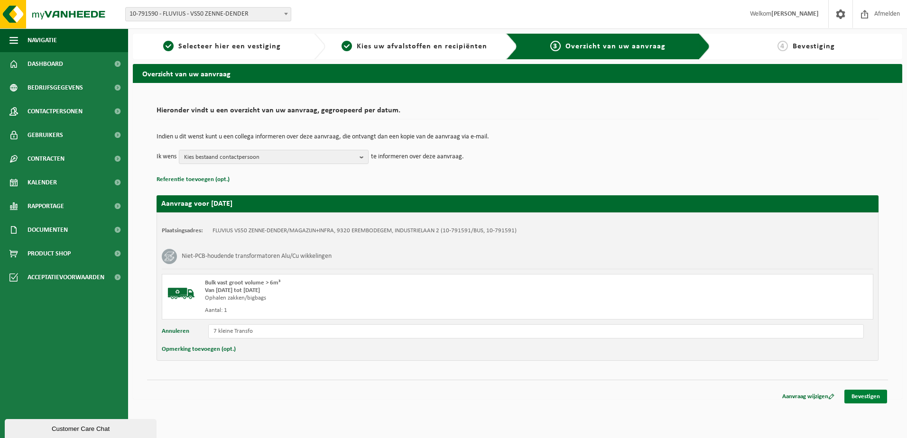
click at [871, 395] on link "Bevestigen" at bounding box center [865, 397] width 43 height 14
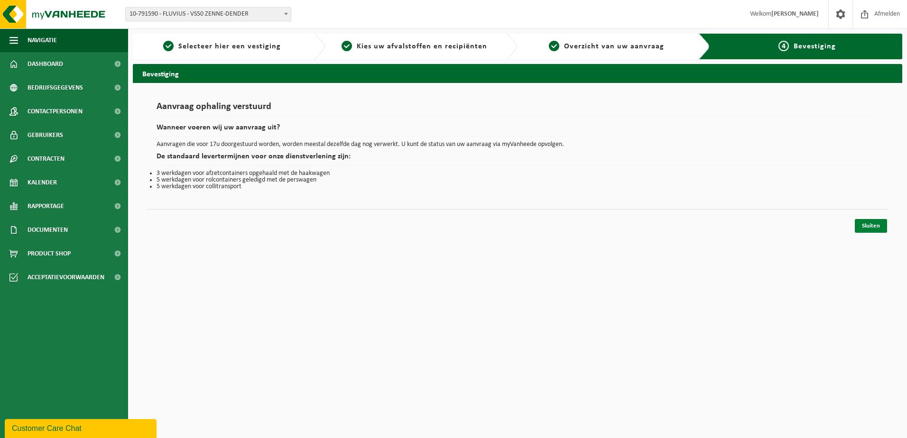
click at [868, 227] on link "Sluiten" at bounding box center [870, 226] width 32 height 14
